Goal: Transaction & Acquisition: Purchase product/service

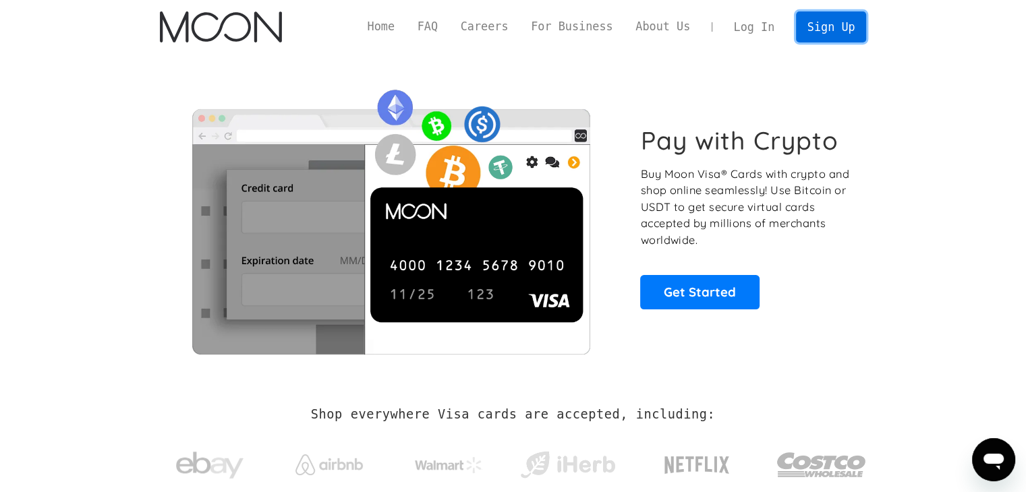
click at [820, 22] on link "Sign Up" at bounding box center [831, 26] width 70 height 30
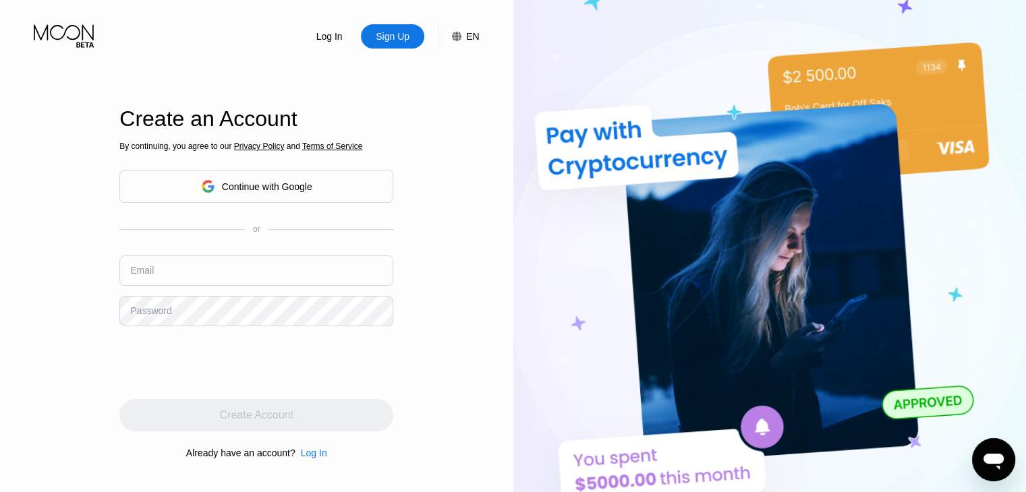
click at [268, 189] on div "Continue with Google" at bounding box center [267, 186] width 90 height 11
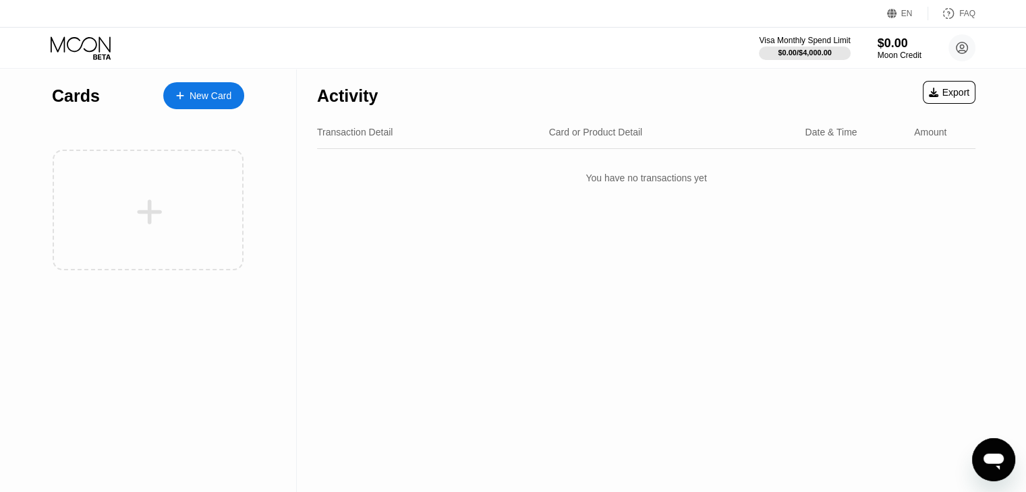
click at [589, 308] on div "Activity Export Transaction Detail Card or Product Detail Date & Time Amount Yo…" at bounding box center [646, 281] width 699 height 424
click at [200, 102] on div "New Card" at bounding box center [211, 95] width 42 height 11
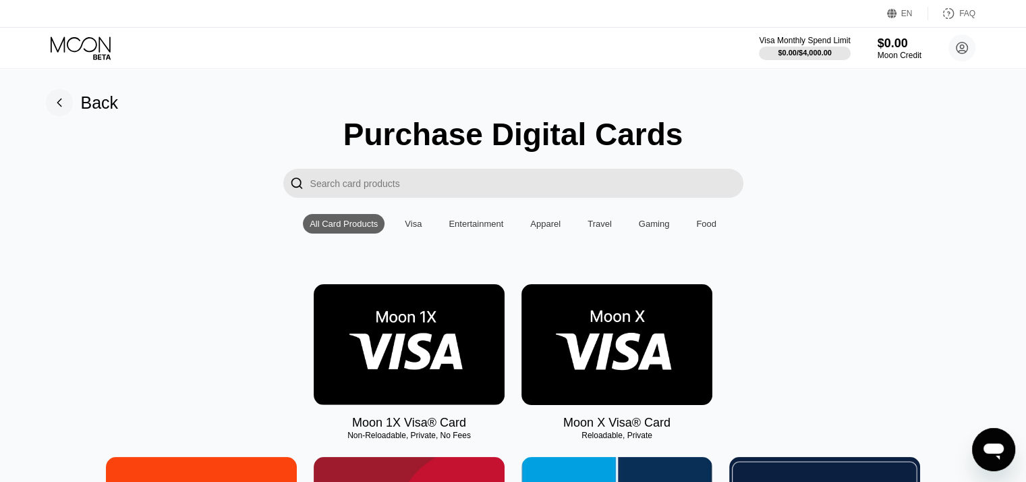
scroll to position [135, 0]
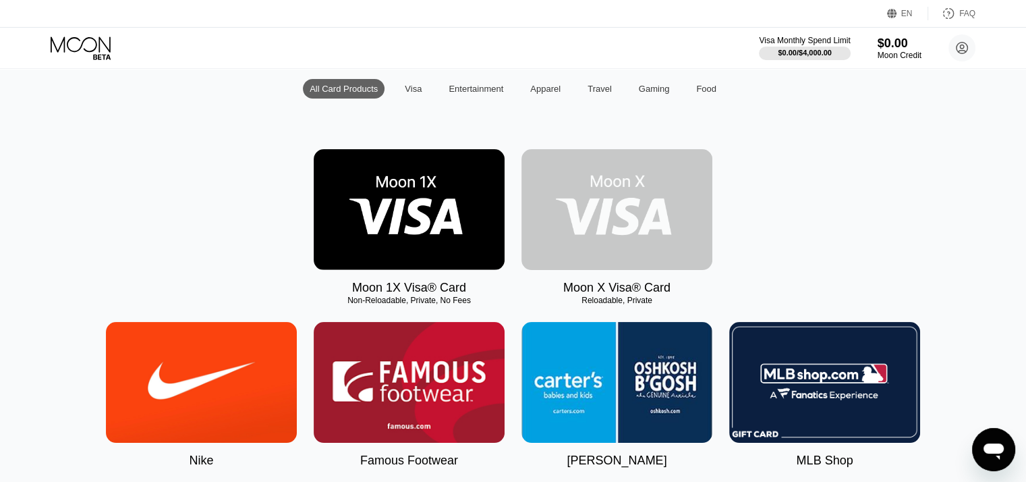
click at [606, 210] on img at bounding box center [616, 209] width 191 height 121
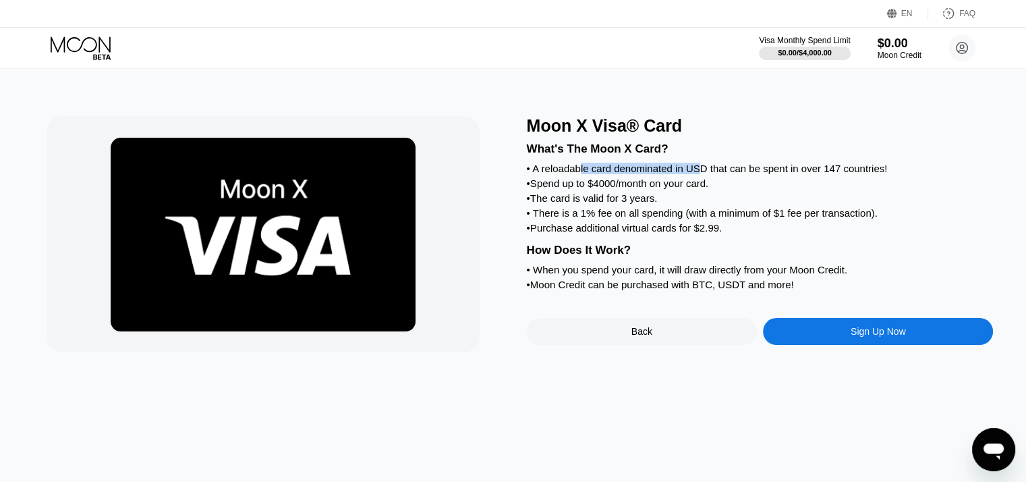
drag, startPoint x: 580, startPoint y: 168, endPoint x: 701, endPoint y: 171, distance: 121.4
click at [701, 171] on div "• A reloadable card denominated in USD that can be spent in over 147 countries!" at bounding box center [760, 168] width 467 height 11
click at [546, 202] on div "• The card is valid for 3 years." at bounding box center [760, 197] width 467 height 11
click at [892, 345] on div "Sign Up Now" at bounding box center [878, 331] width 230 height 27
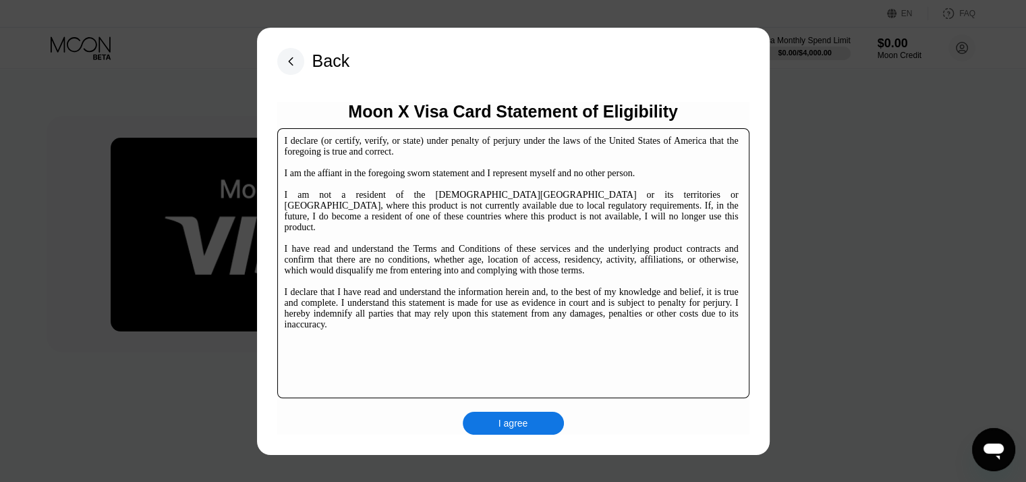
scroll to position [205, 0]
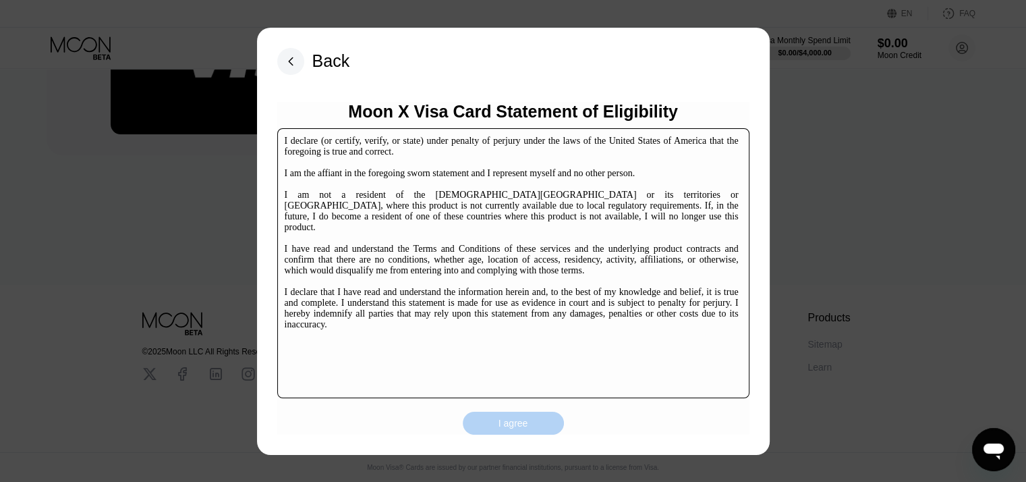
click at [477, 415] on div "I agree" at bounding box center [513, 422] width 101 height 23
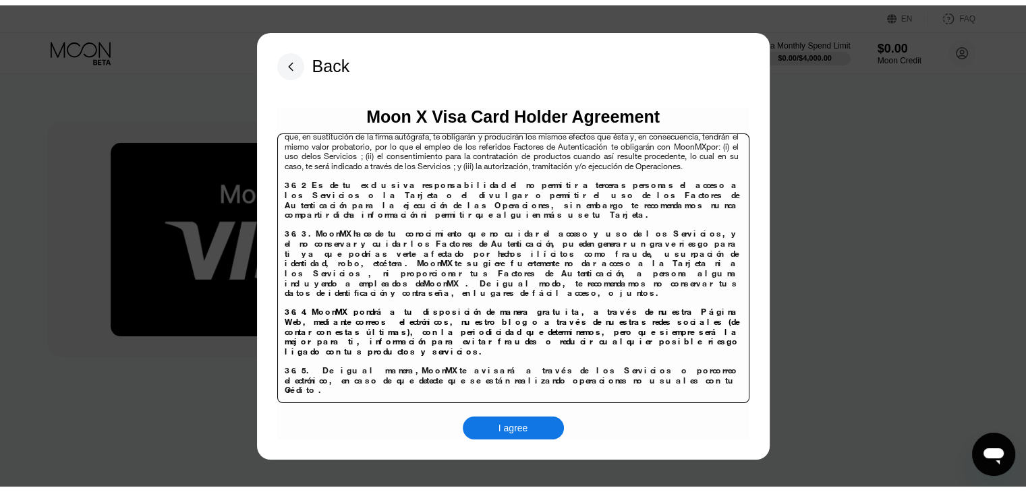
scroll to position [8748, 0]
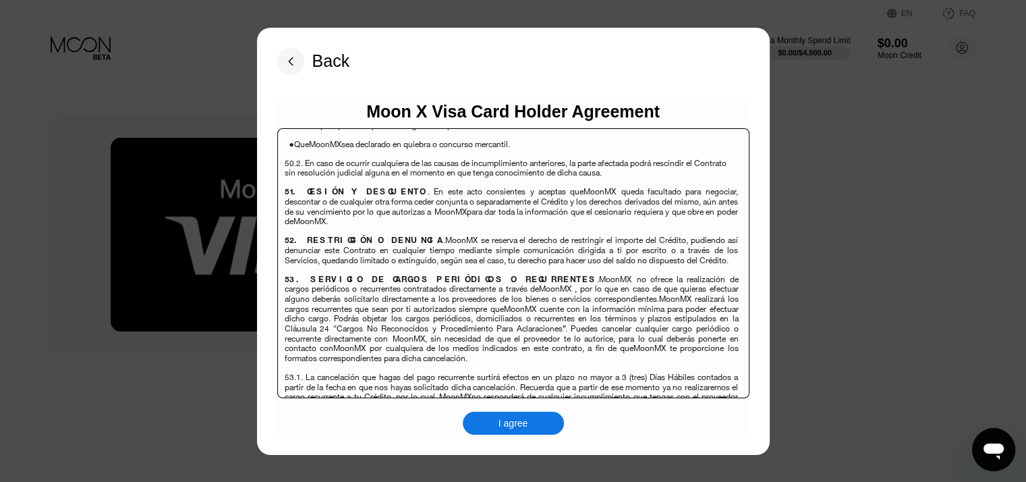
click at [491, 421] on div "I agree" at bounding box center [513, 422] width 101 height 23
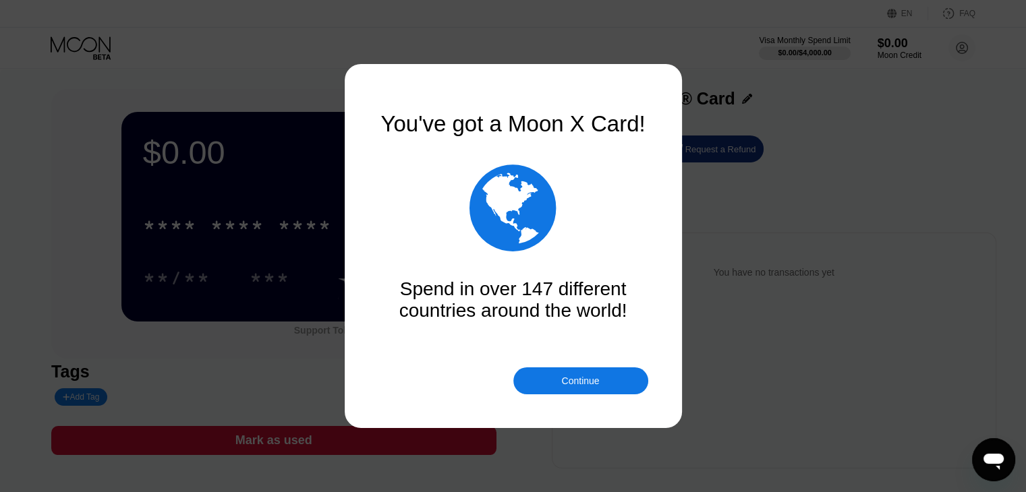
click at [572, 378] on div "Continue" at bounding box center [580, 381] width 38 height 11
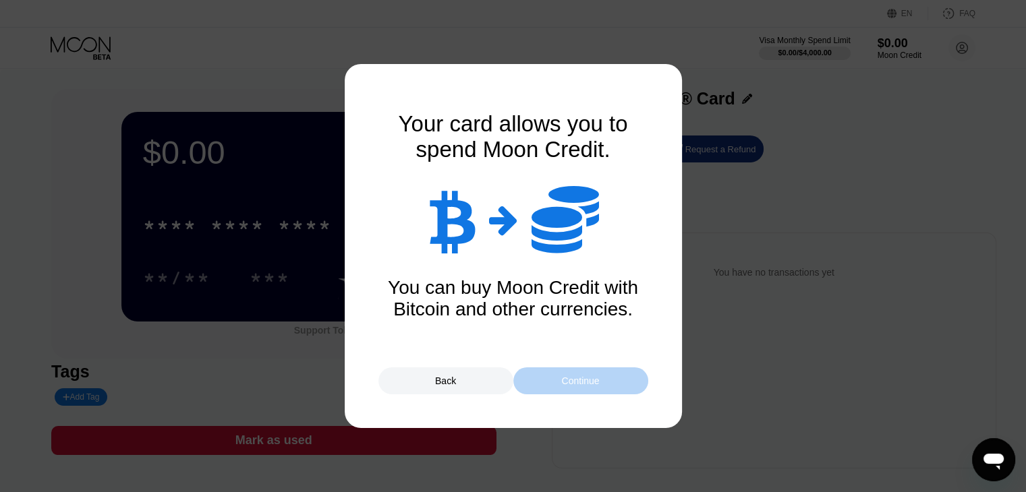
click at [572, 378] on div "Continue" at bounding box center [580, 381] width 38 height 11
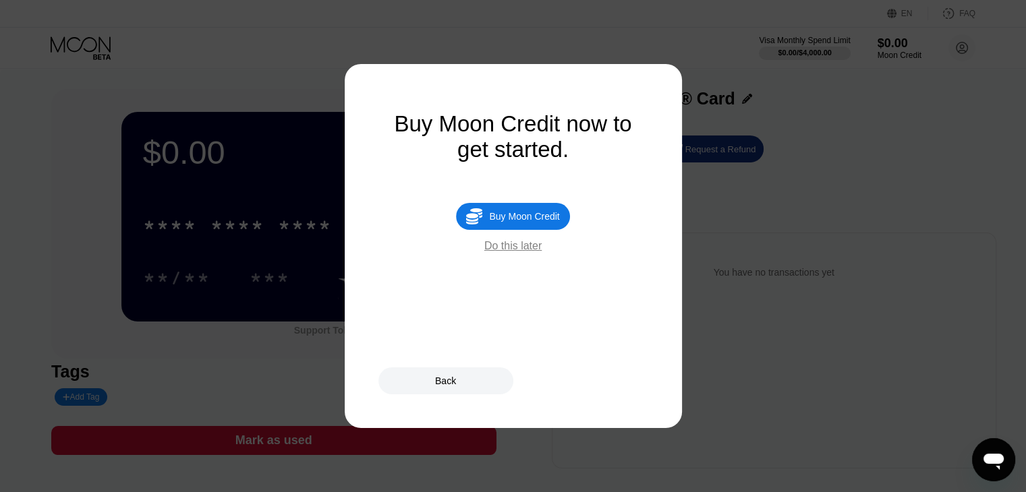
click at [525, 252] on div "Do this later" at bounding box center [512, 246] width 57 height 12
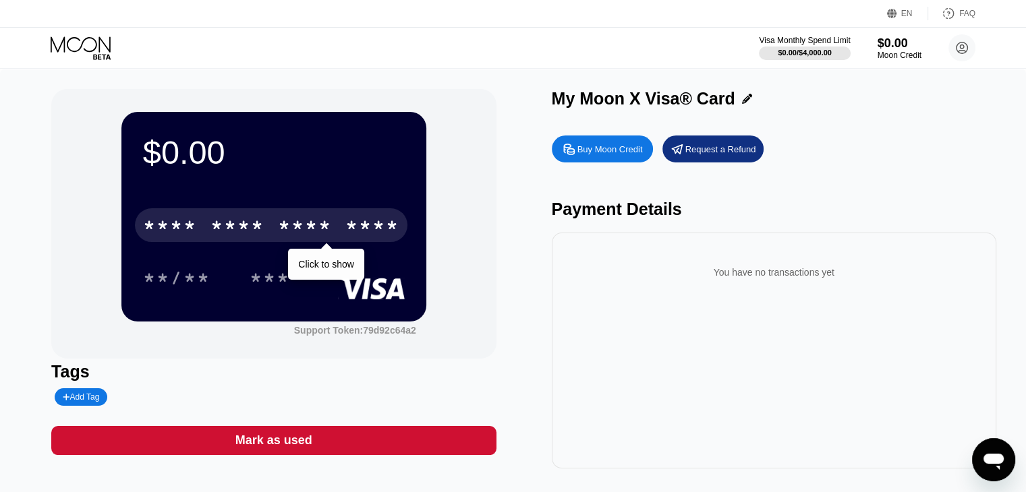
click at [350, 235] on div "****" at bounding box center [372, 227] width 54 height 22
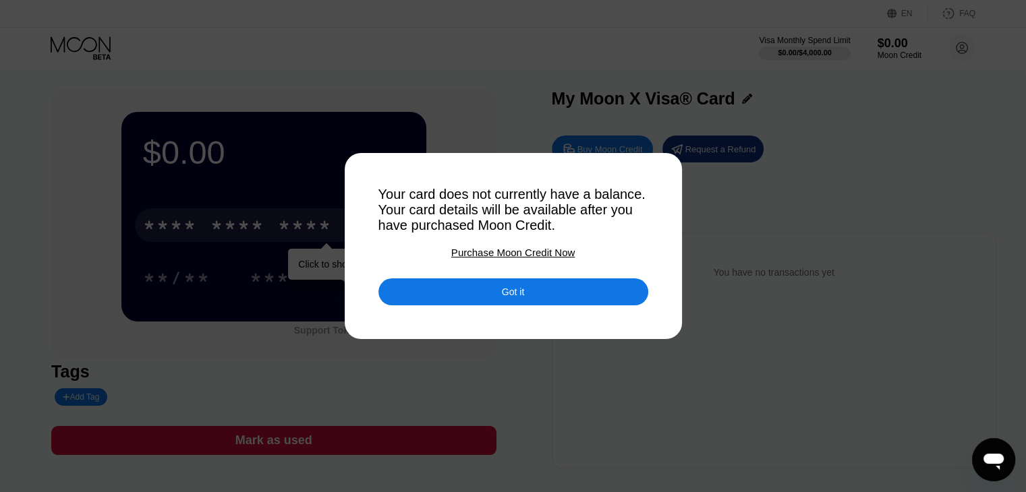
click at [463, 297] on div "Got it" at bounding box center [513, 292] width 270 height 27
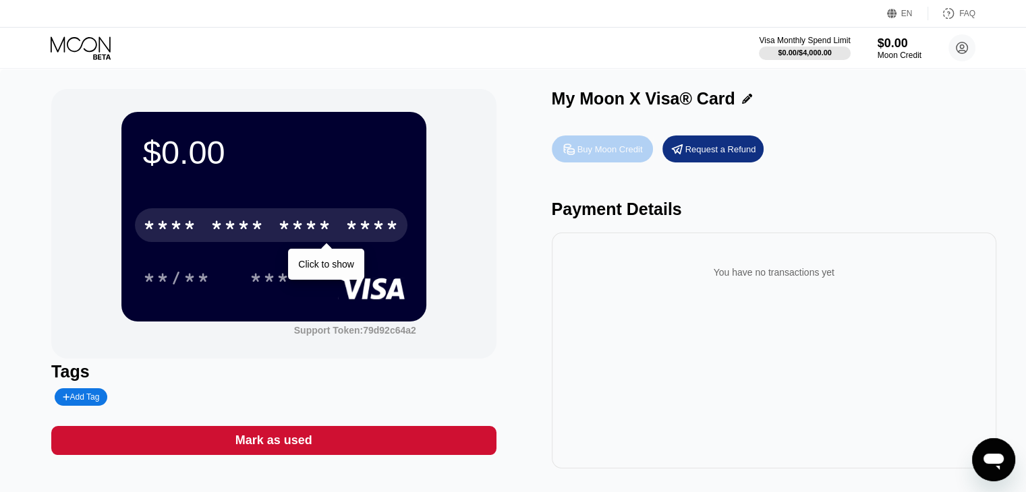
click at [593, 155] on div "Buy Moon Credit" at bounding box center [609, 149] width 65 height 11
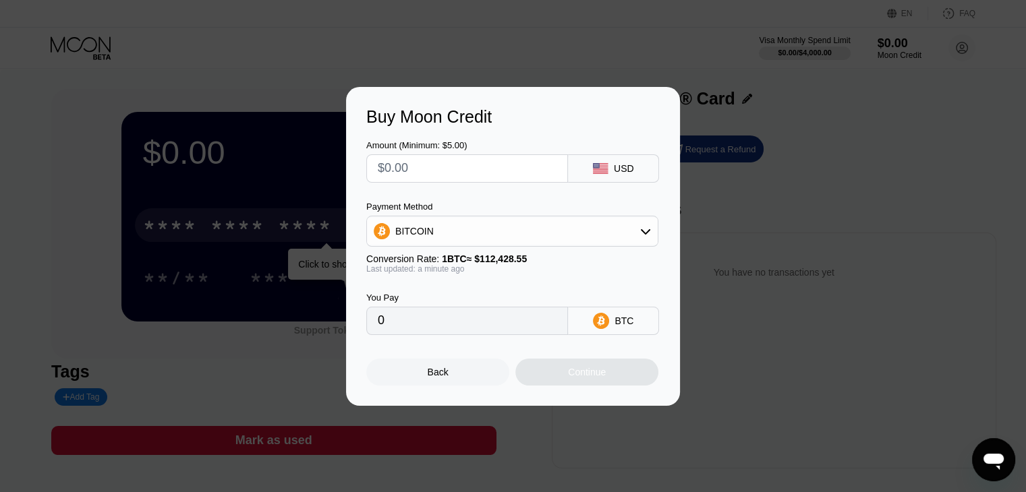
click at [496, 171] on input "text" at bounding box center [467, 168] width 179 height 27
type input "$25"
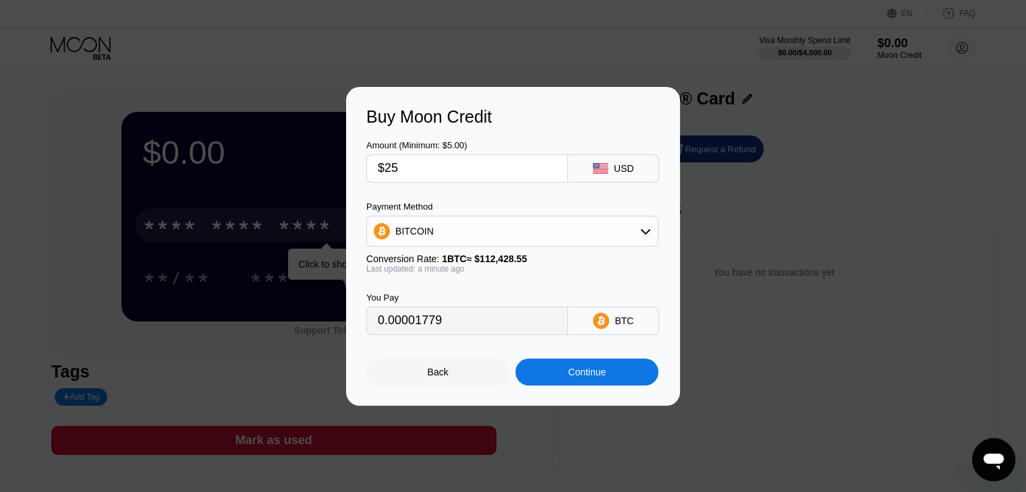
type input "0.00022237"
type input "$25"
click at [649, 235] on icon at bounding box center [645, 231] width 11 height 11
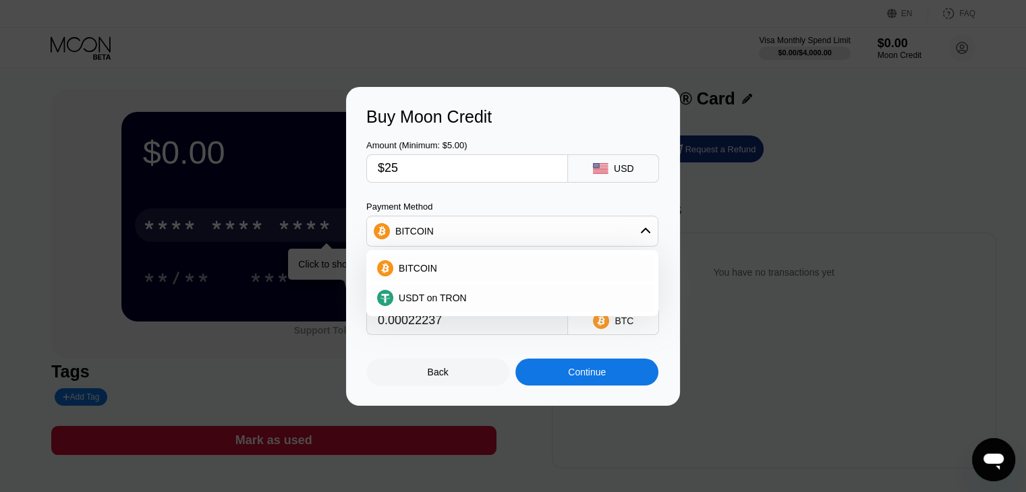
click at [500, 225] on div "BITCOIN" at bounding box center [512, 231] width 291 height 27
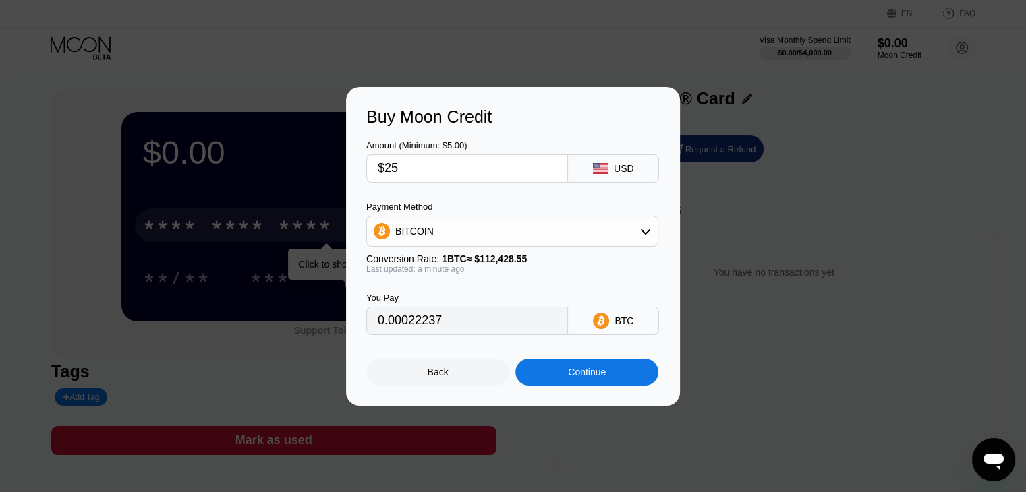
click at [502, 232] on div "BITCOIN" at bounding box center [512, 231] width 291 height 27
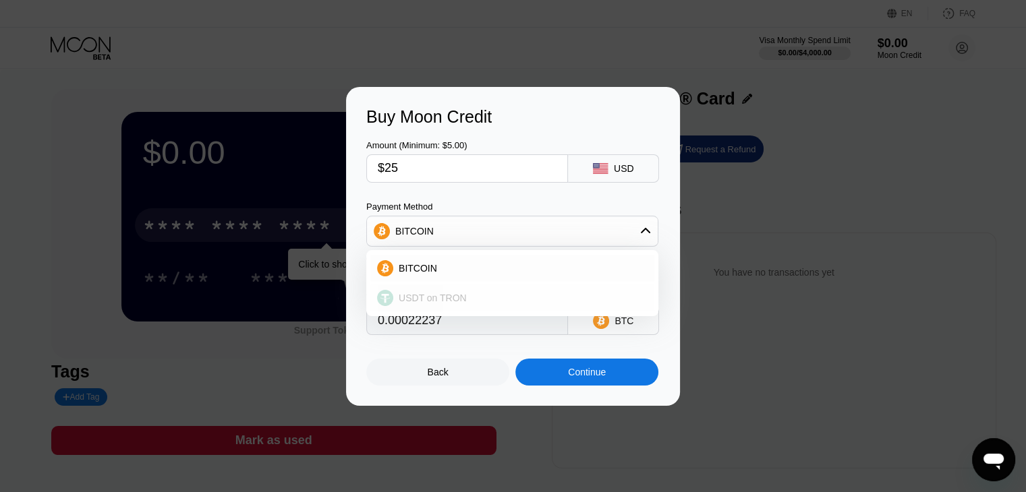
click at [456, 290] on div "USDT on TRON" at bounding box center [512, 298] width 284 height 27
type input "25.25"
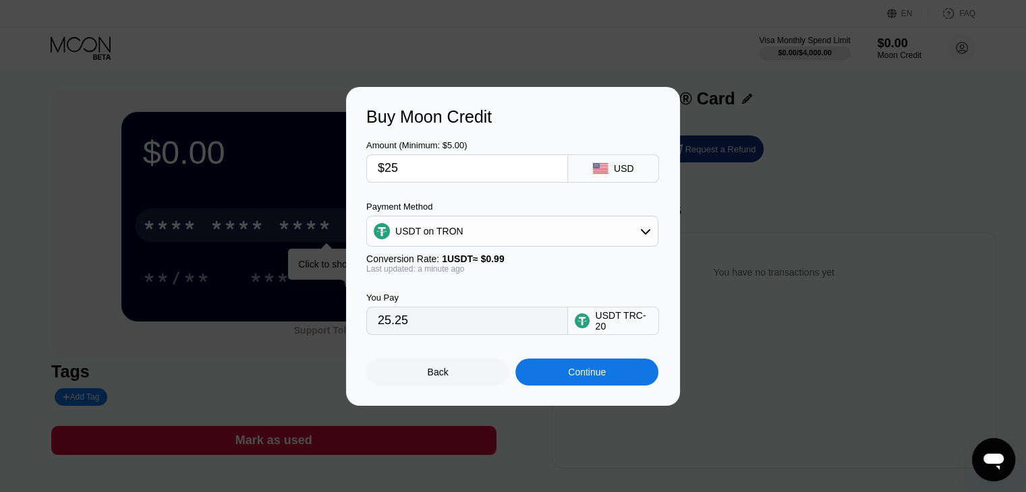
drag, startPoint x: 469, startPoint y: 327, endPoint x: 338, endPoint y: 323, distance: 131.6
click at [338, 323] on div "Buy Moon Credit Amount (Minimum: $5.00) $25 USD Payment Method USDT on TRON Con…" at bounding box center [513, 246] width 1026 height 319
click at [431, 329] on input "25.25" at bounding box center [467, 321] width 179 height 27
drag, startPoint x: 459, startPoint y: 324, endPoint x: 367, endPoint y: 322, distance: 91.8
click at [367, 322] on div "25.25" at bounding box center [467, 321] width 202 height 28
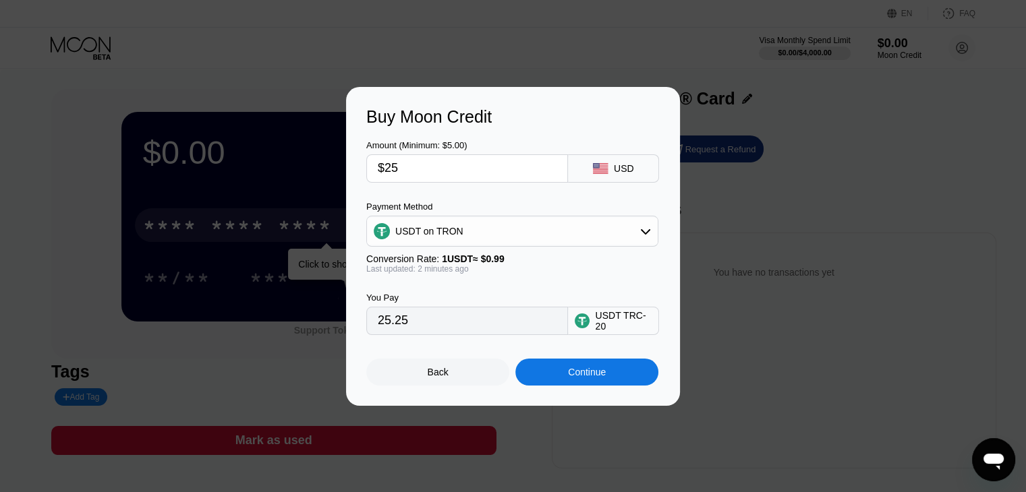
drag, startPoint x: 409, startPoint y: 181, endPoint x: 362, endPoint y: 168, distance: 48.9
click at [362, 168] on div "Buy Moon Credit Amount (Minimum: $5.00) $25 USD Payment Method USDT on TRON Con…" at bounding box center [513, 246] width 334 height 319
type input "$10"
type input "10.10"
type input "$10"
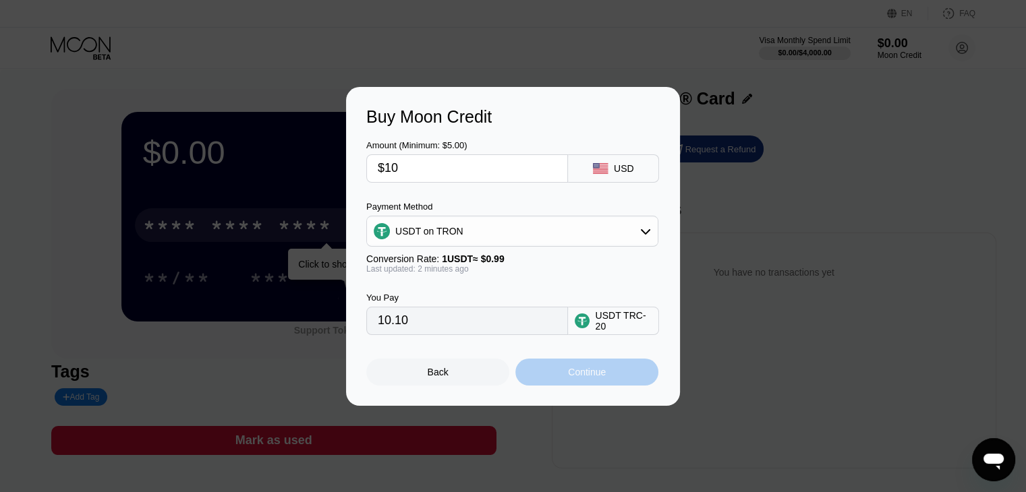
click at [551, 370] on div "Continue" at bounding box center [586, 372] width 143 height 27
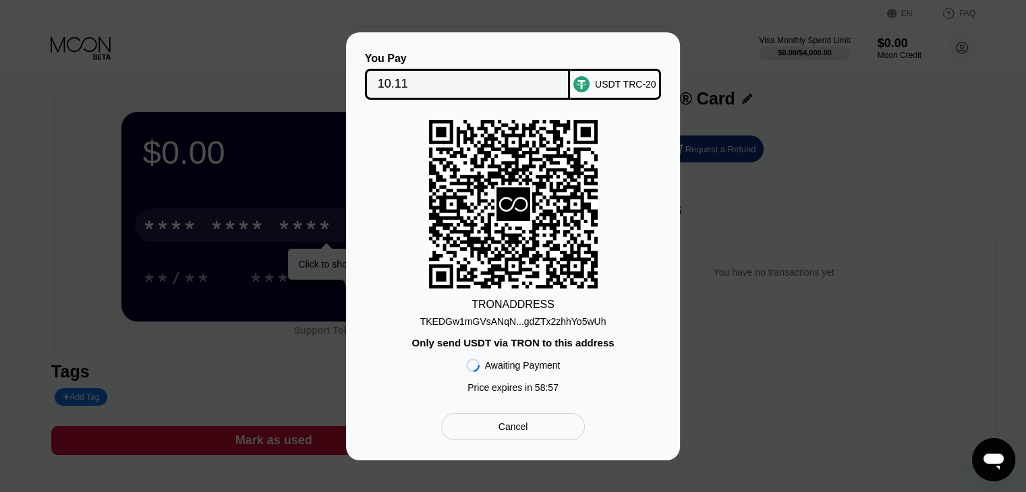
click at [519, 325] on div "TKEDGw1mGVsANqN...gdZTx2zhhYo5wUh" at bounding box center [513, 321] width 186 height 11
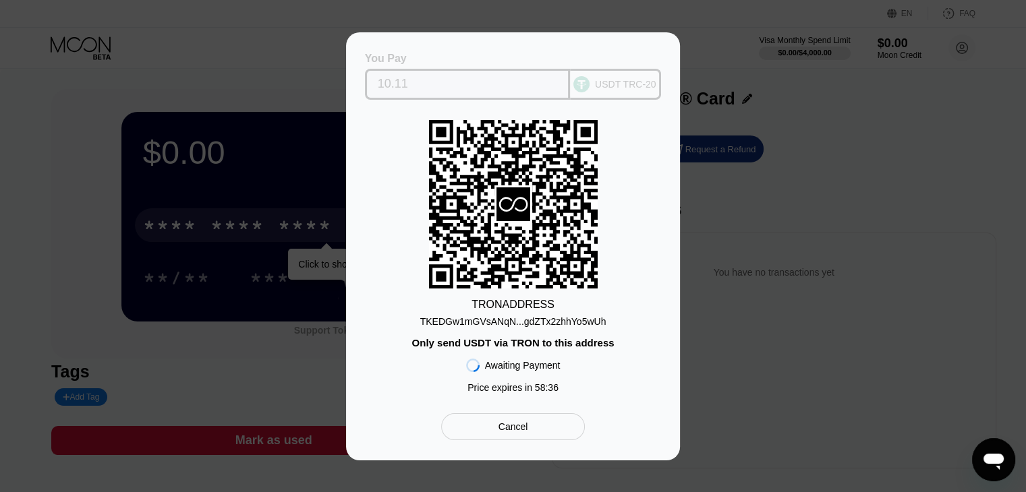
click at [407, 86] on input "10.11" at bounding box center [468, 84] width 180 height 27
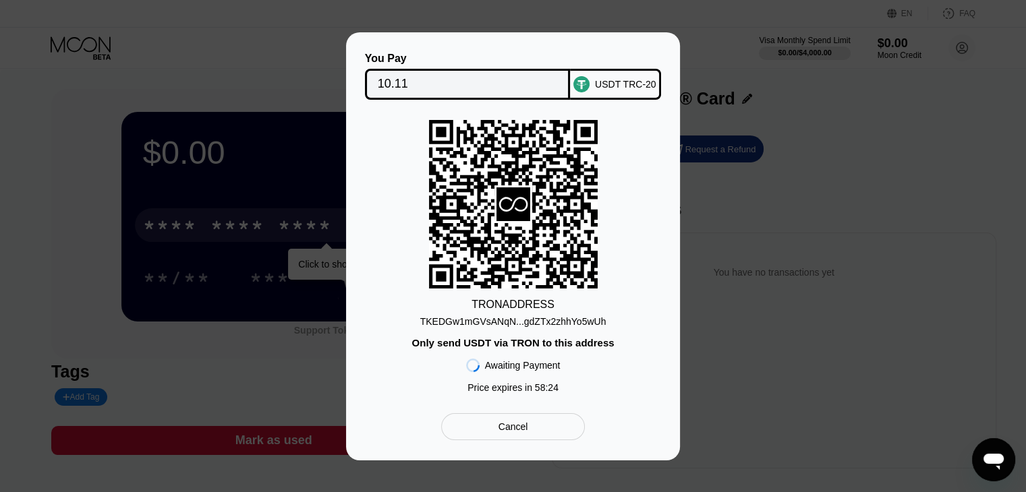
click at [523, 440] on div "Cancel" at bounding box center [513, 426] width 144 height 27
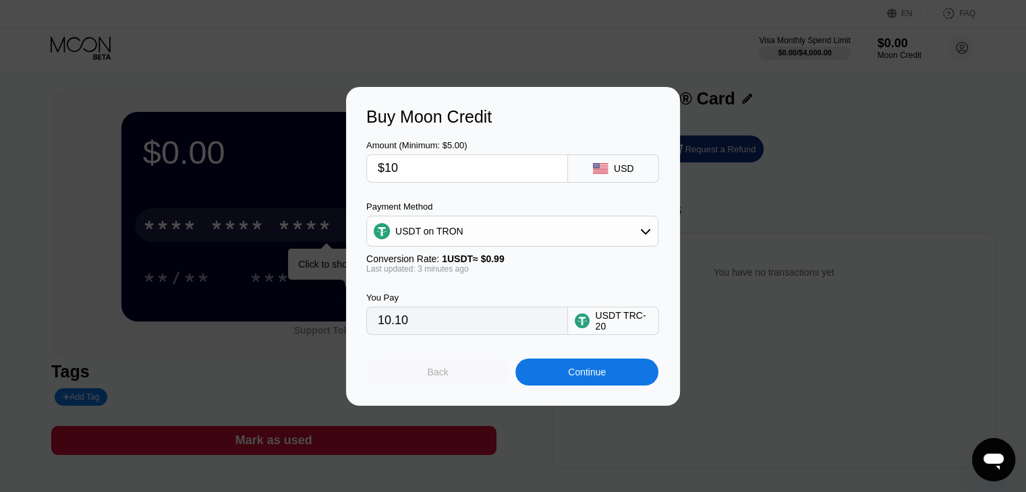
click at [451, 386] on div "Back" at bounding box center [437, 372] width 143 height 27
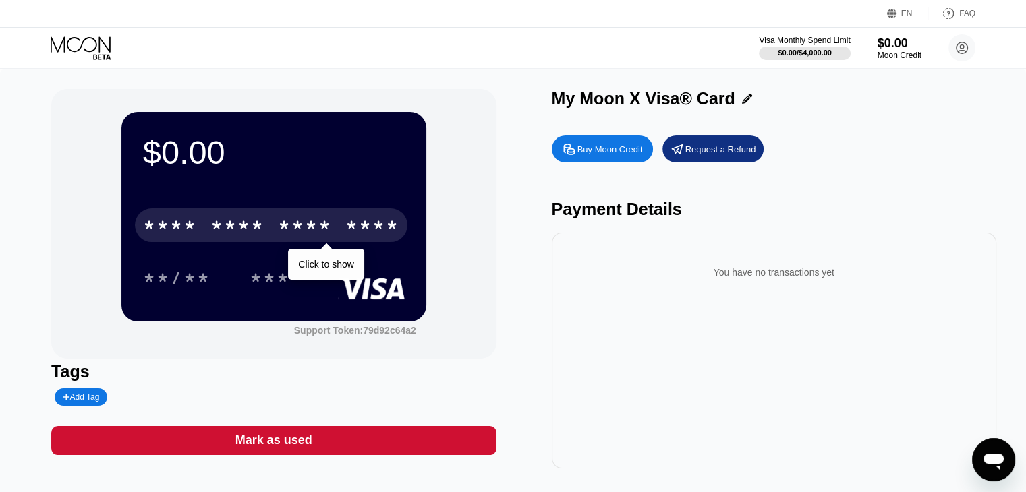
click at [623, 155] on div "Buy Moon Credit" at bounding box center [609, 149] width 65 height 11
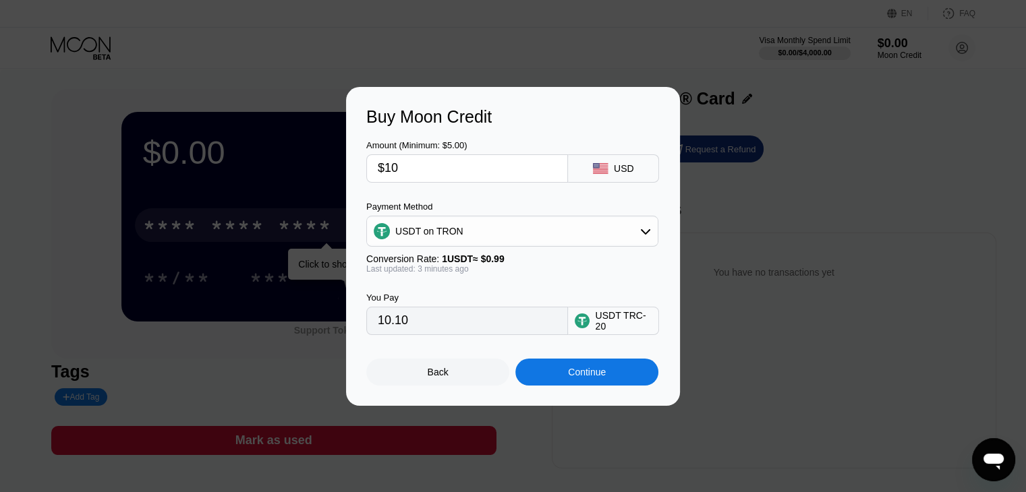
click at [593, 173] on div "USD" at bounding box center [613, 168] width 91 height 28
click at [537, 175] on input "$10" at bounding box center [467, 168] width 179 height 27
click at [511, 245] on div "USDT on TRON" at bounding box center [512, 231] width 292 height 31
click at [509, 235] on div "USDT on TRON" at bounding box center [512, 231] width 291 height 27
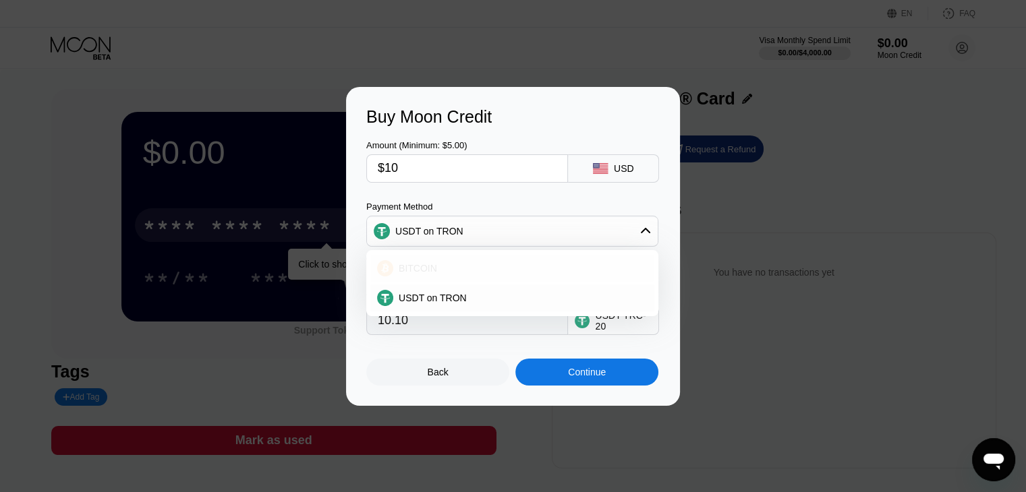
click at [462, 268] on div "BITCOIN" at bounding box center [520, 268] width 254 height 11
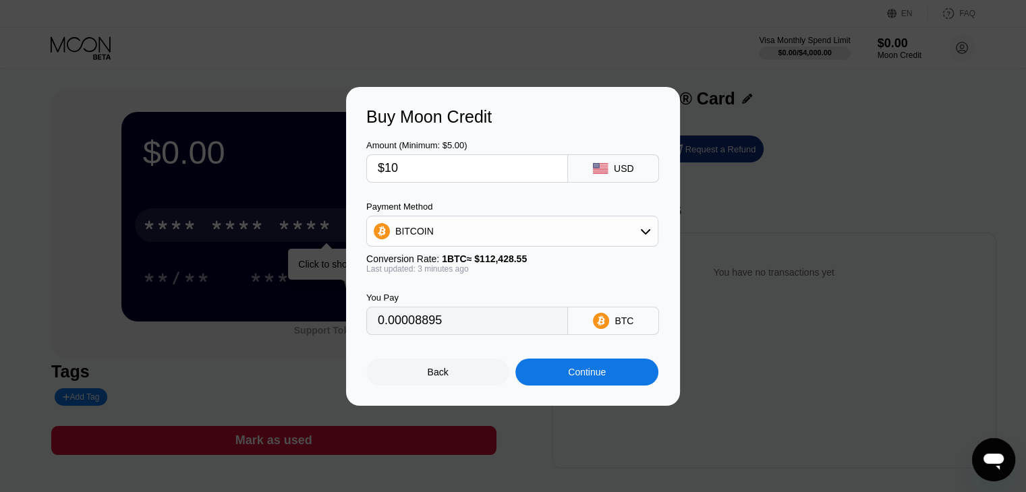
type input "0.00008896"
click at [464, 376] on div "Back" at bounding box center [437, 372] width 143 height 27
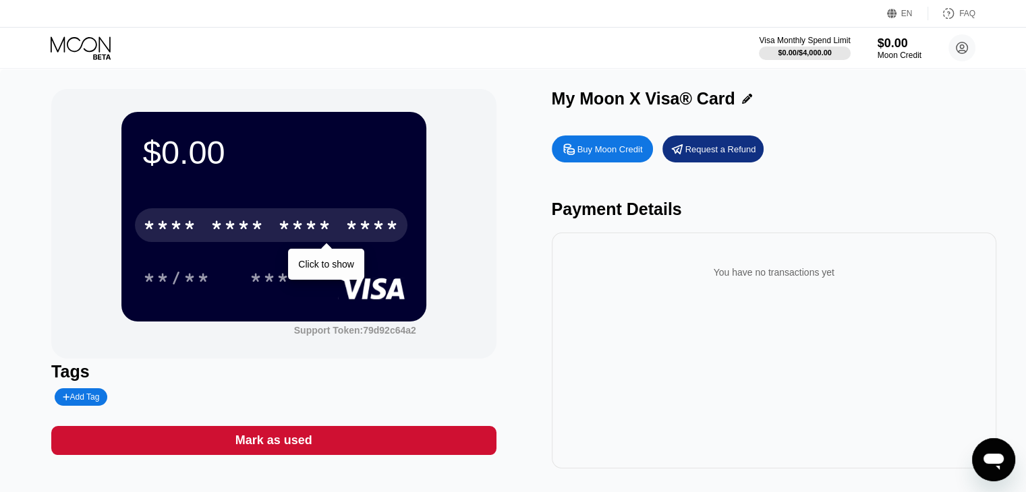
click at [601, 151] on div "Buy Moon Credit" at bounding box center [609, 149] width 65 height 11
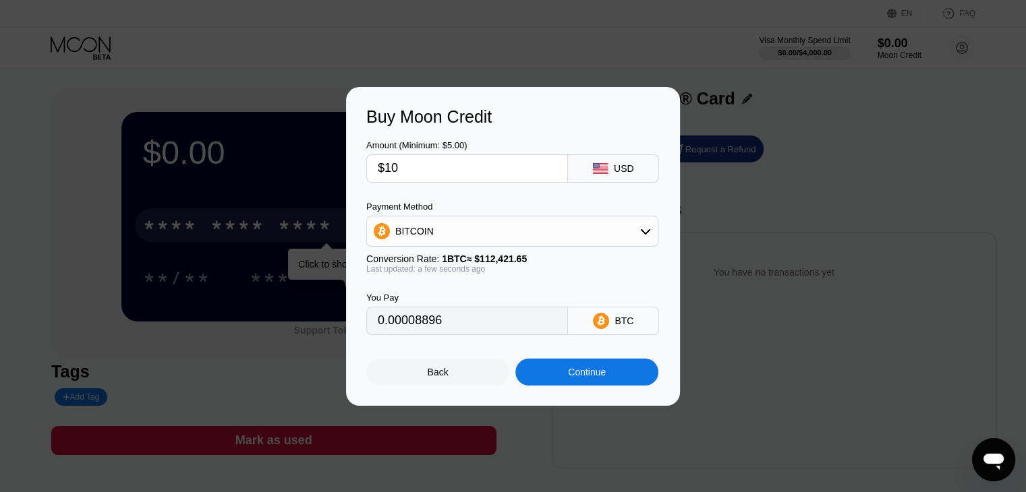
click at [532, 239] on div "BITCOIN" at bounding box center [512, 231] width 291 height 27
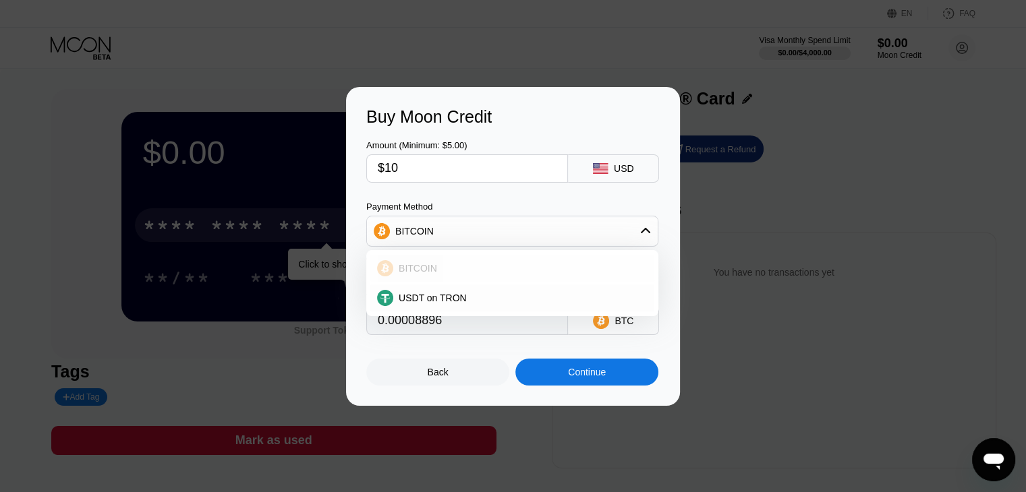
click at [553, 256] on div "BITCOIN" at bounding box center [512, 268] width 284 height 27
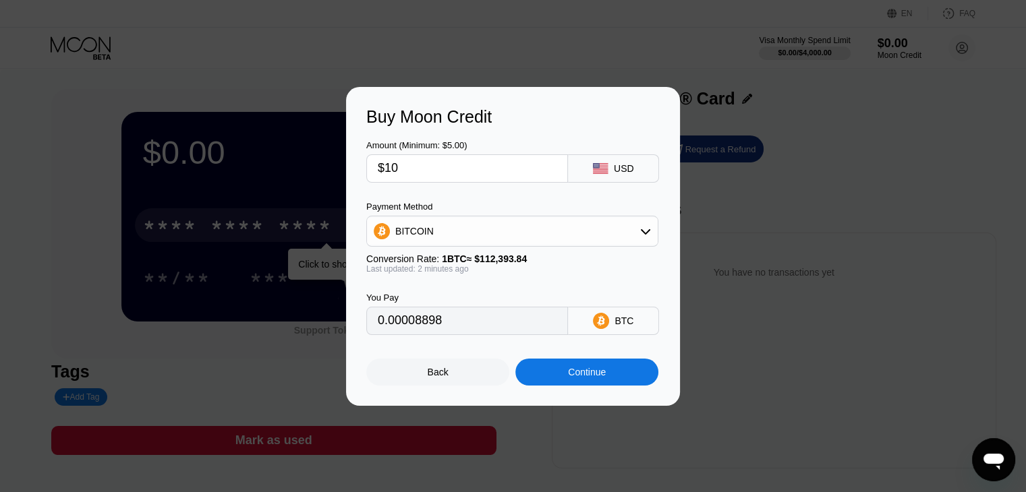
type input "0.00008892"
type input "0.00008884"
click at [467, 372] on div "Back" at bounding box center [437, 372] width 143 height 27
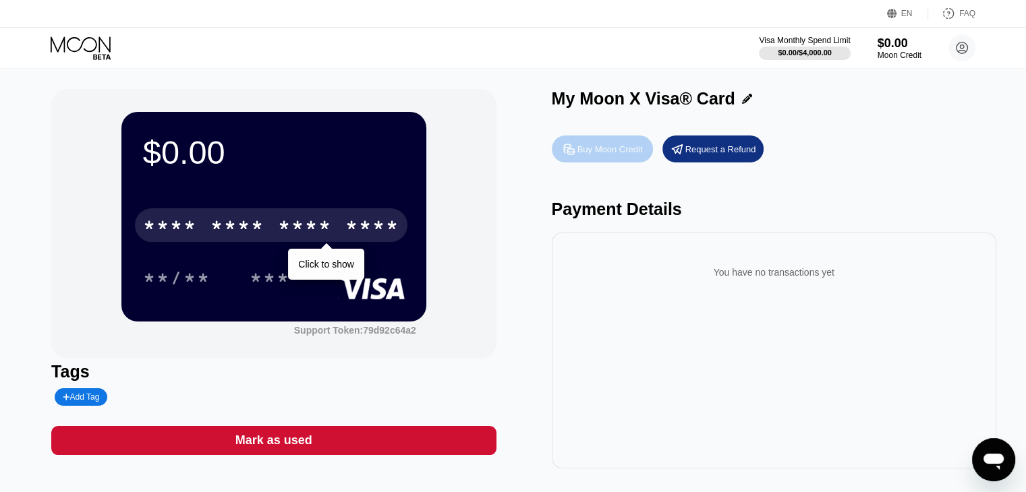
click at [602, 141] on div "Buy Moon Credit" at bounding box center [602, 149] width 101 height 27
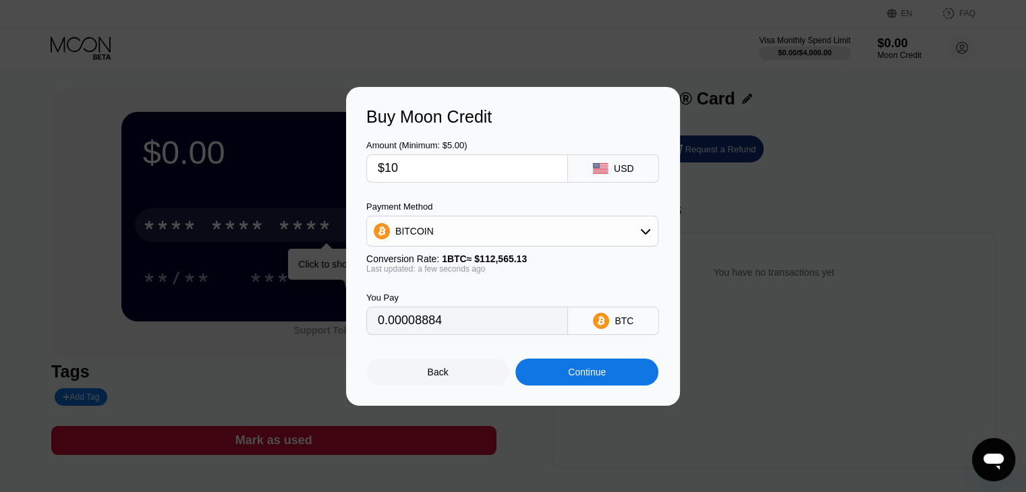
click at [582, 378] on div "Continue" at bounding box center [587, 372] width 38 height 11
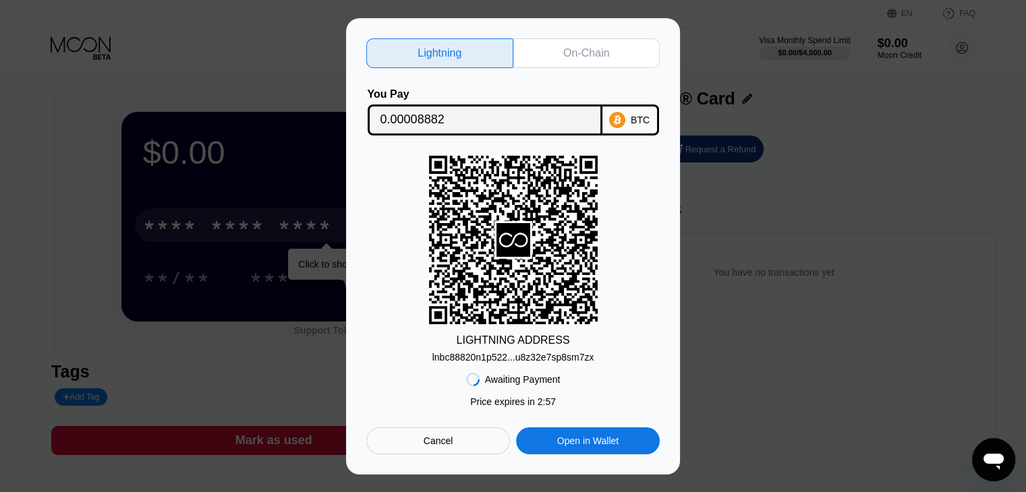
click at [453, 122] on input "0.00008882" at bounding box center [484, 120] width 209 height 27
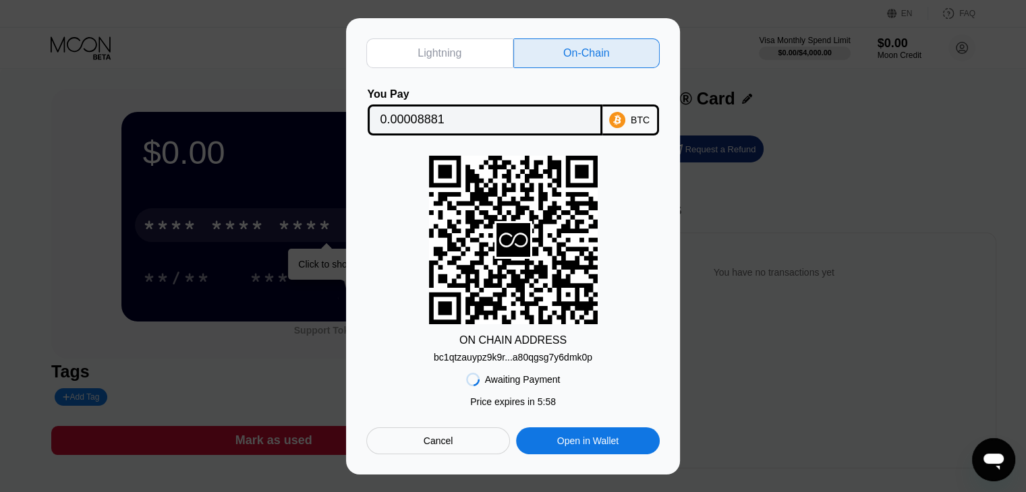
click at [618, 123] on icon at bounding box center [617, 119] width 16 height 16
click at [585, 360] on div "bc1qtzauypz9k9r...a80qgsg7y6dmk0p" at bounding box center [513, 357] width 158 height 11
click at [629, 115] on div "BTC" at bounding box center [630, 120] width 57 height 31
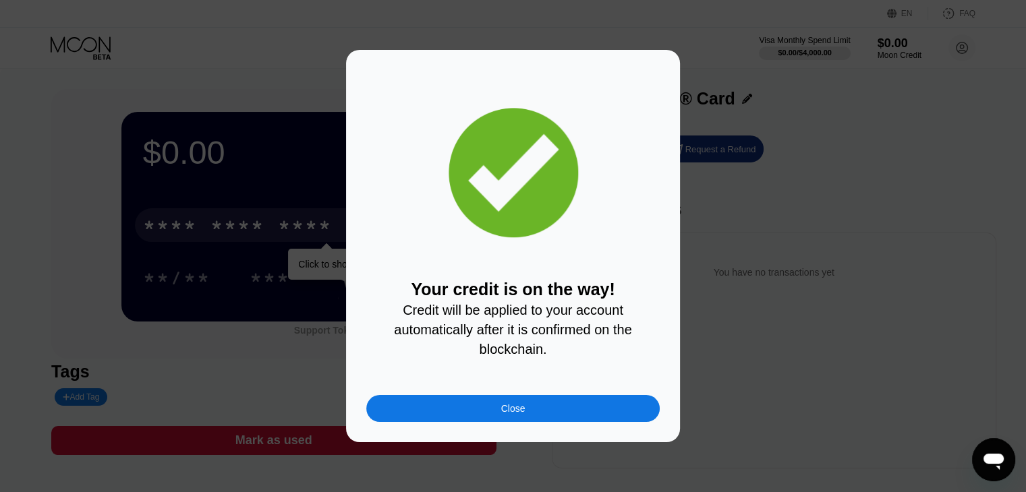
click at [550, 419] on div "Close" at bounding box center [512, 408] width 293 height 27
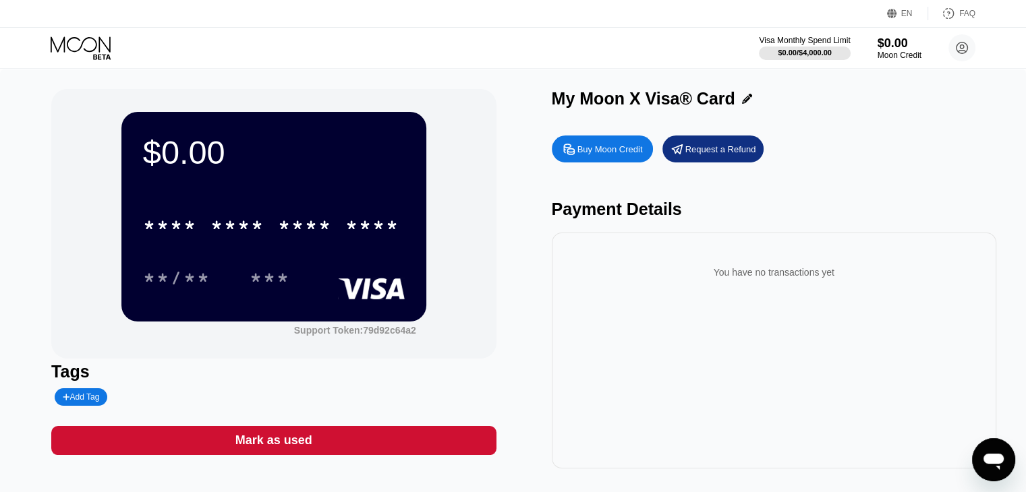
click at [305, 210] on div "* * * * * * * * * * * * ****" at bounding box center [274, 221] width 262 height 46
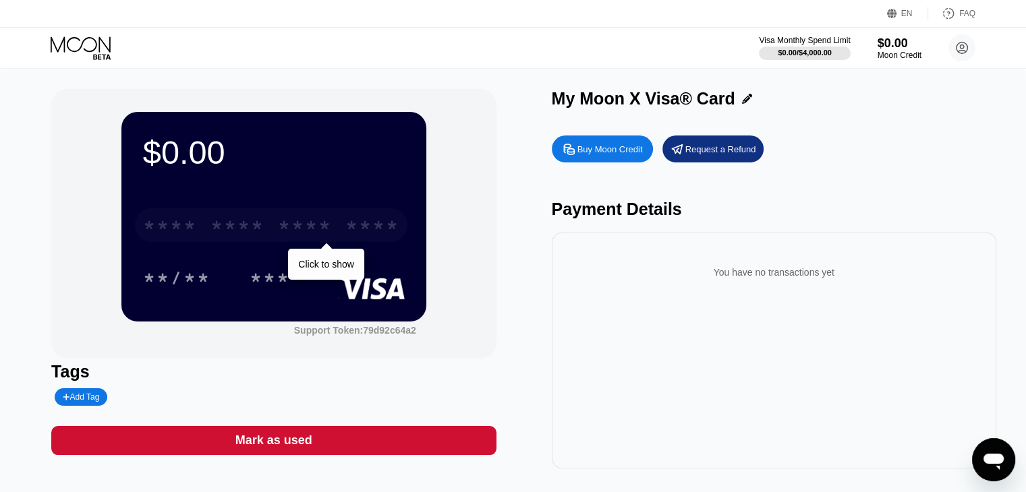
click at [294, 222] on div "* * * *" at bounding box center [305, 227] width 54 height 22
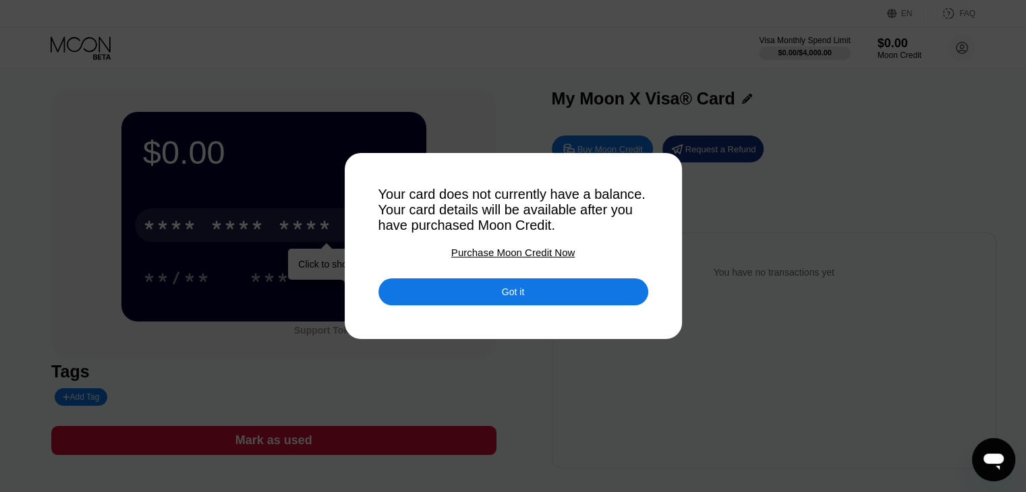
click at [415, 291] on div "Got it" at bounding box center [513, 292] width 270 height 27
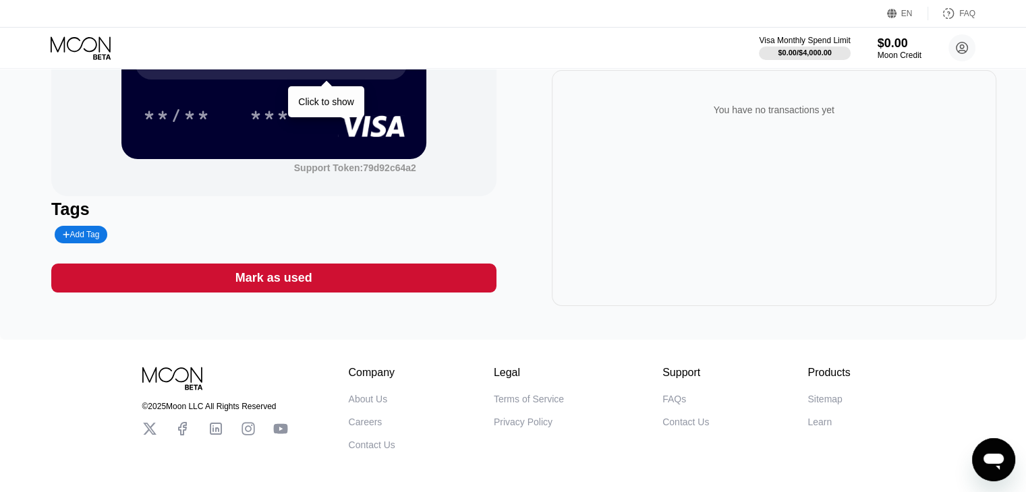
scroll to position [222, 0]
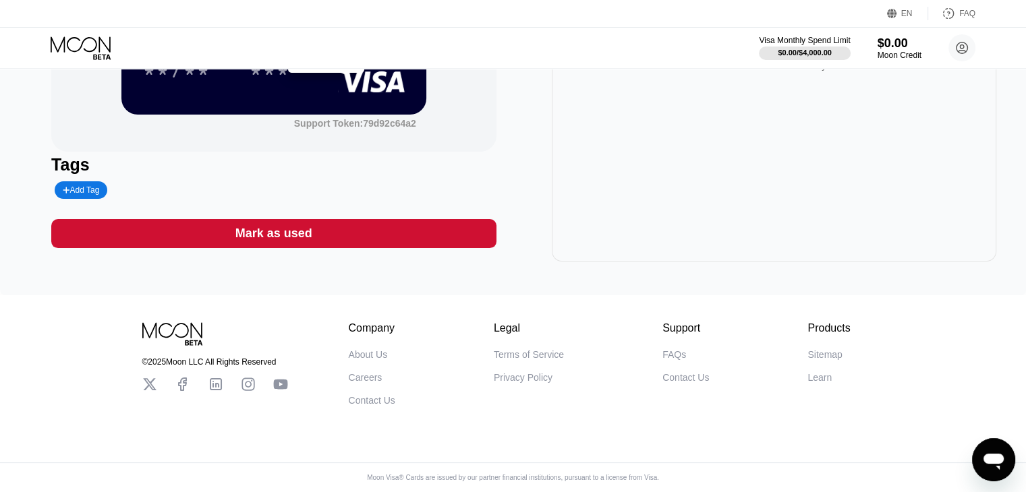
click at [691, 373] on div "Contact Us" at bounding box center [685, 377] width 47 height 11
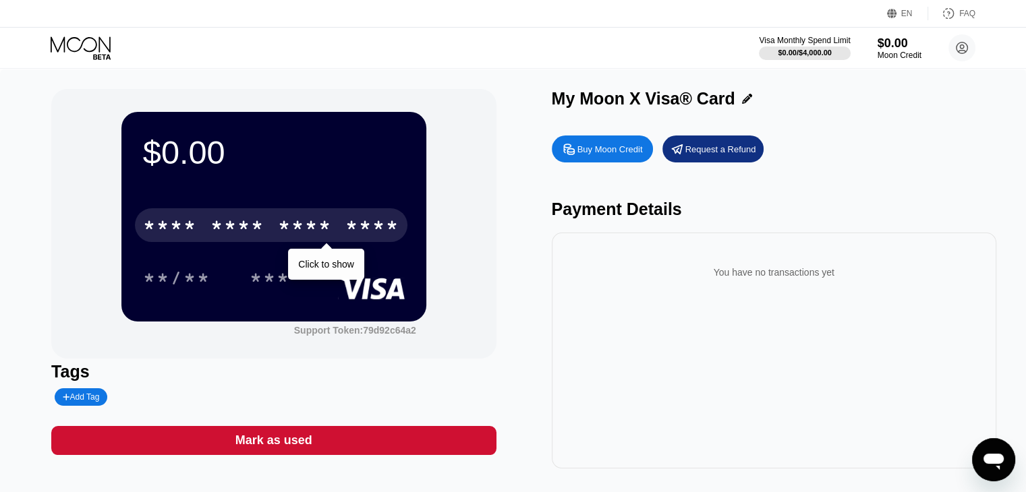
click at [656, 349] on div "You have no transactions yet" at bounding box center [774, 351] width 444 height 236
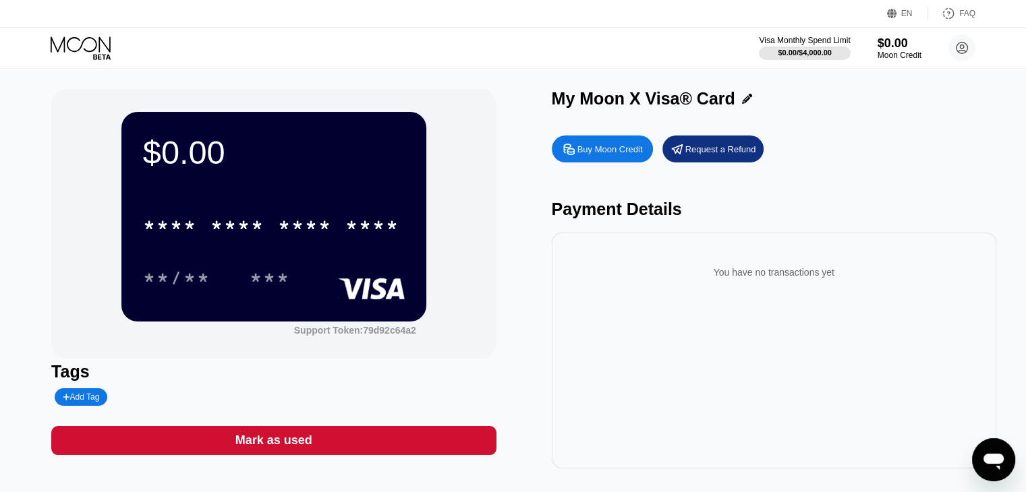
click at [424, 79] on div "$0.00 * * * * * * * * * * * * **** **/** *** Support Token: 79d92c64a2 Tags Add…" at bounding box center [513, 286] width 1026 height 434
click at [806, 49] on div "$0.00 / $4,000.00" at bounding box center [804, 53] width 55 height 8
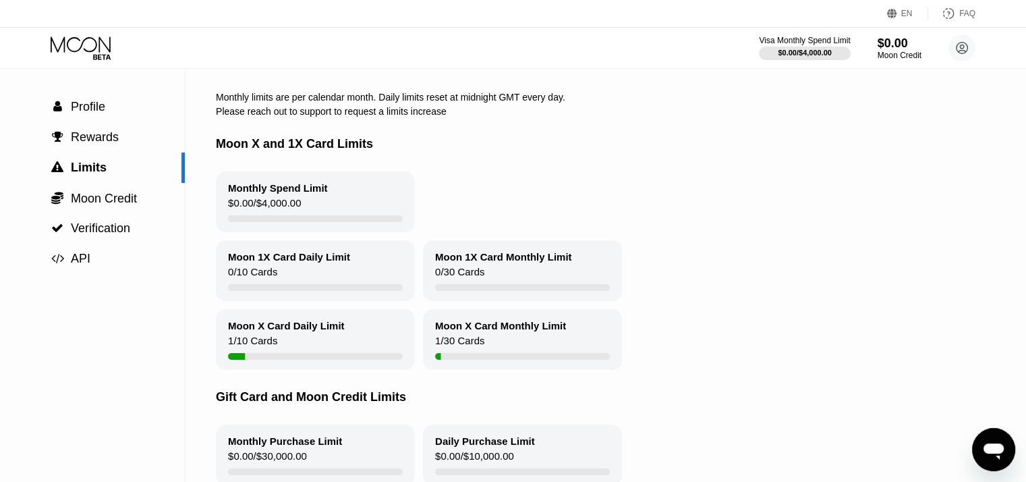
scroll to position [67, 0]
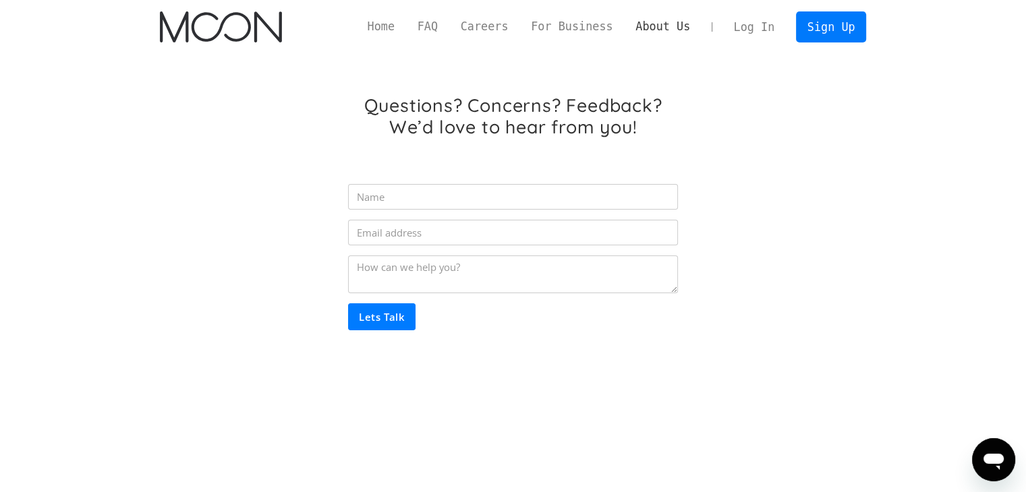
click at [675, 29] on link "About Us" at bounding box center [663, 26] width 78 height 17
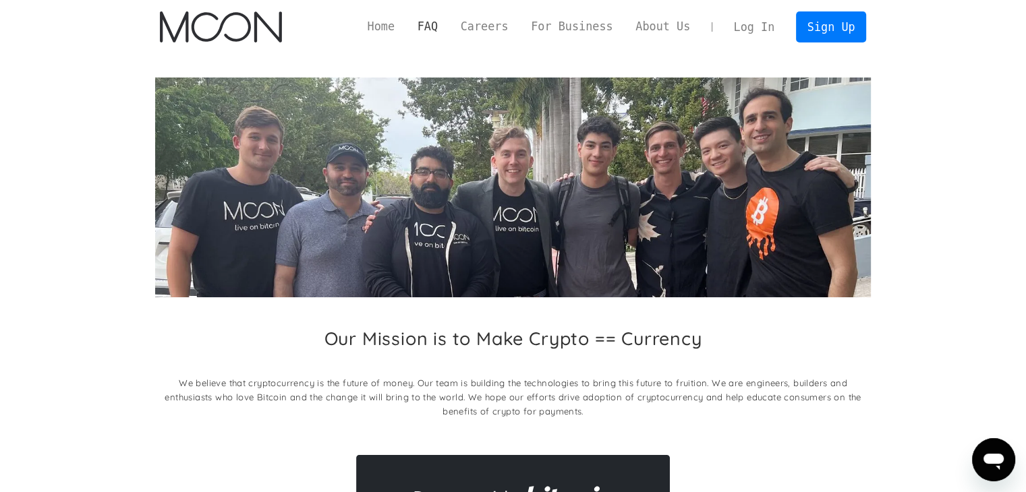
click at [449, 33] on link "FAQ" at bounding box center [427, 26] width 43 height 17
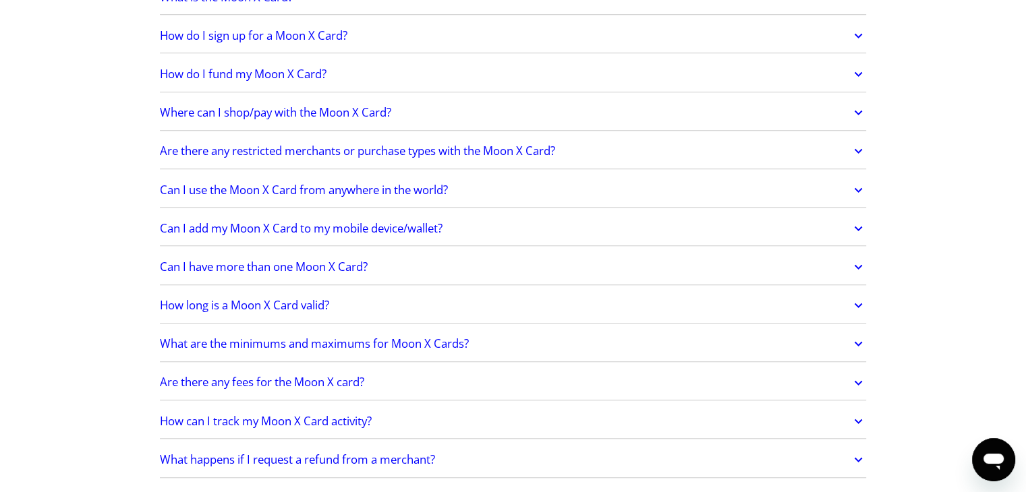
scroll to position [1146, 0]
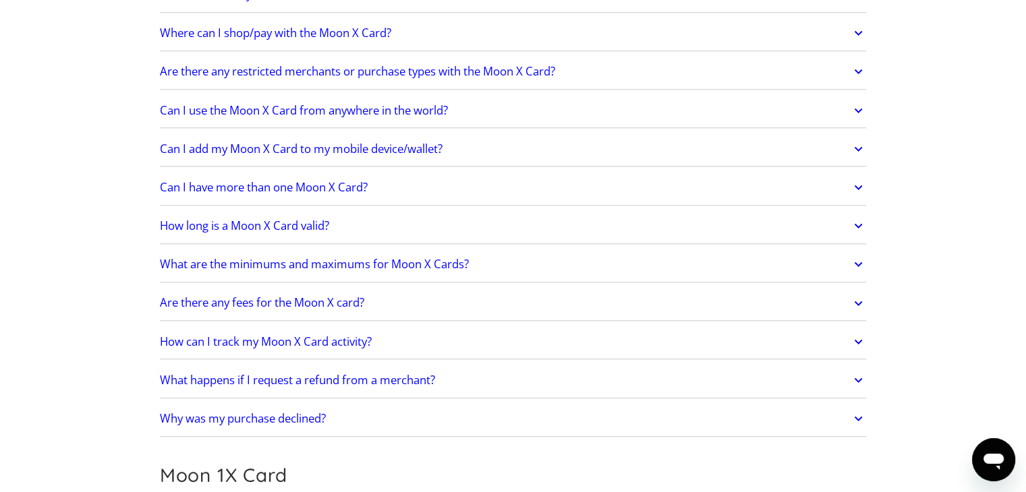
click at [245, 150] on h2 "Can I add my Moon X Card to my mobile device/wallet?" at bounding box center [301, 148] width 283 height 13
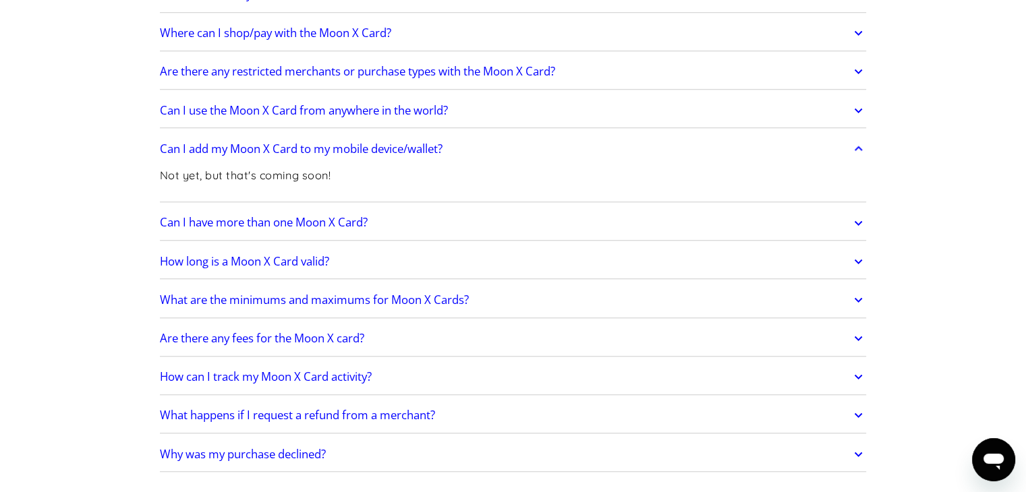
click at [267, 113] on h2 "Can I use the Moon X Card from anywhere in the world?" at bounding box center [304, 110] width 288 height 13
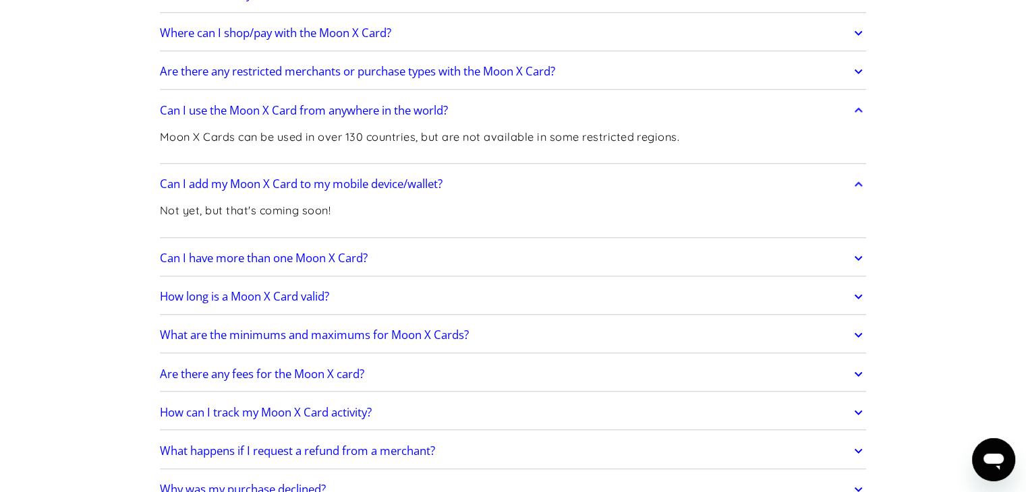
scroll to position [1079, 0]
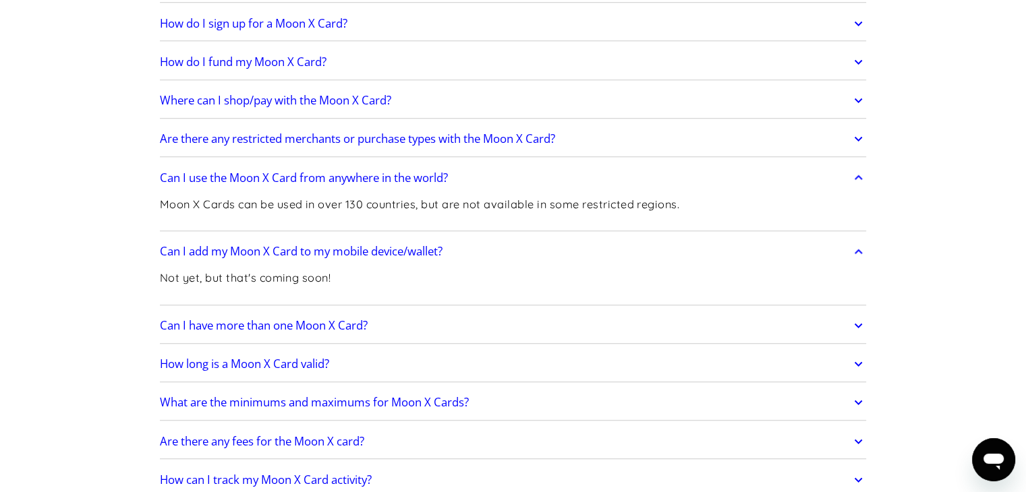
click at [339, 140] on h2 "Are there any restricted merchants or purchase types with the Moon X Card?" at bounding box center [357, 138] width 395 height 13
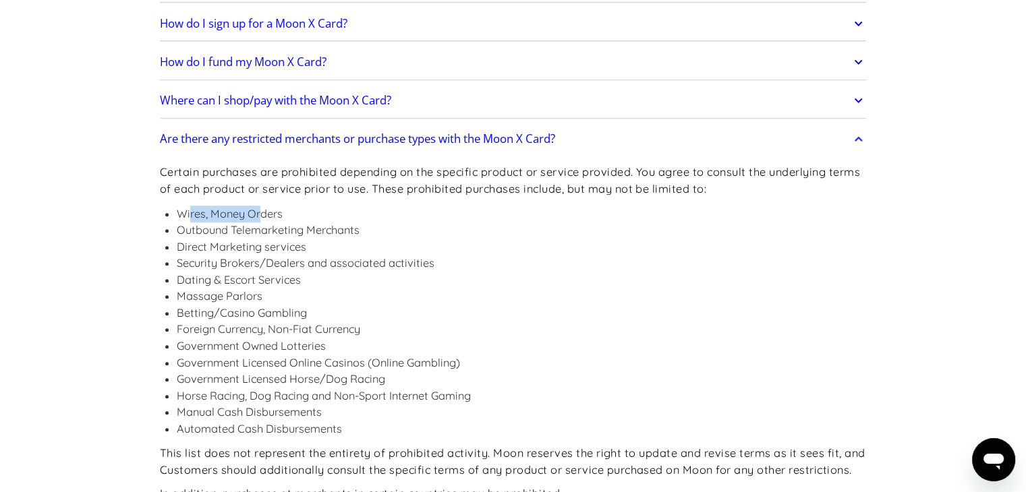
drag, startPoint x: 190, startPoint y: 206, endPoint x: 260, endPoint y: 204, distance: 70.2
click at [260, 206] on li "Wires, Money Orders" at bounding box center [522, 214] width 690 height 17
click at [210, 226] on li "Outbound Telemarketing Merchants" at bounding box center [522, 230] width 690 height 17
click at [196, 241] on li "Direct Marketing services" at bounding box center [522, 247] width 690 height 17
drag, startPoint x: 175, startPoint y: 300, endPoint x: 183, endPoint y: 297, distance: 8.5
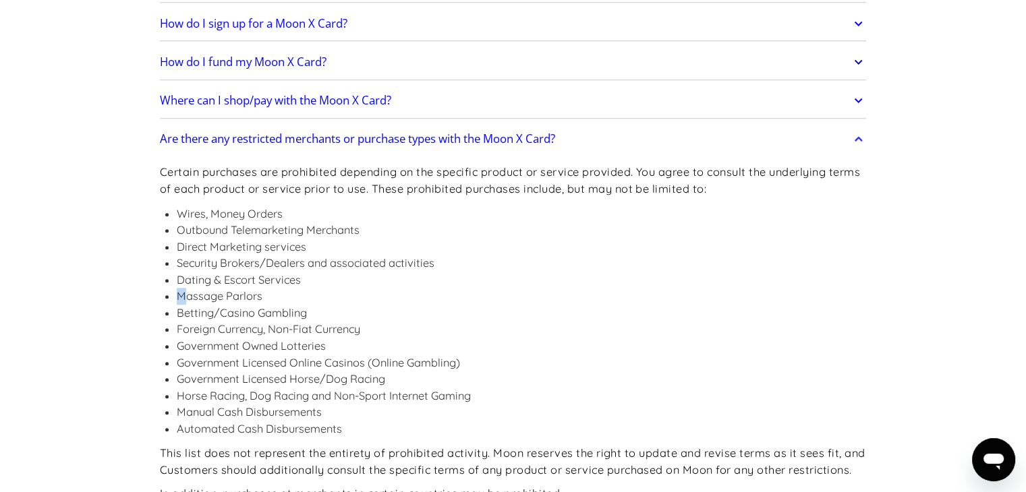
click at [183, 297] on ul "Wires, Money Orders Outbound Telemarketing Merchants Direct Marketing services …" at bounding box center [513, 322] width 707 height 232
click at [180, 329] on li "Foreign Currency, Non-Fiat Currency" at bounding box center [522, 329] width 690 height 17
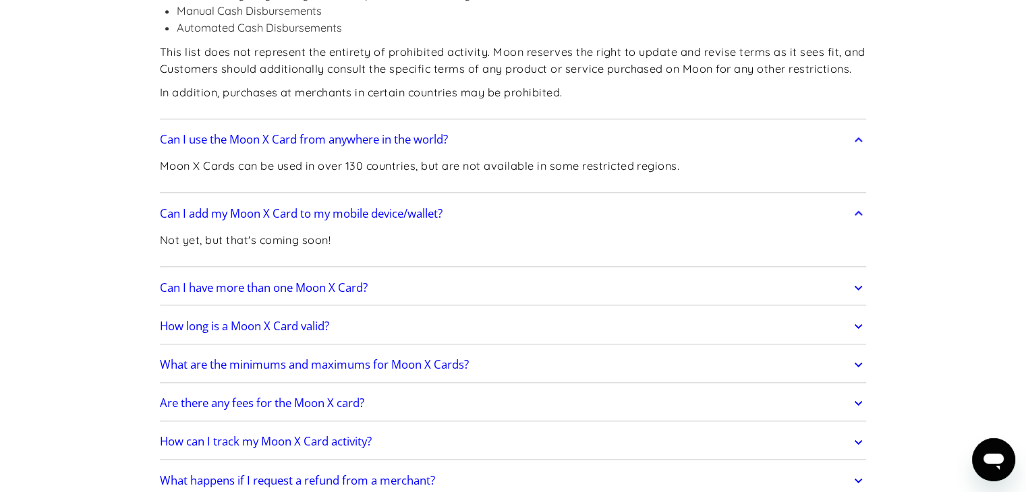
scroll to position [1484, 0]
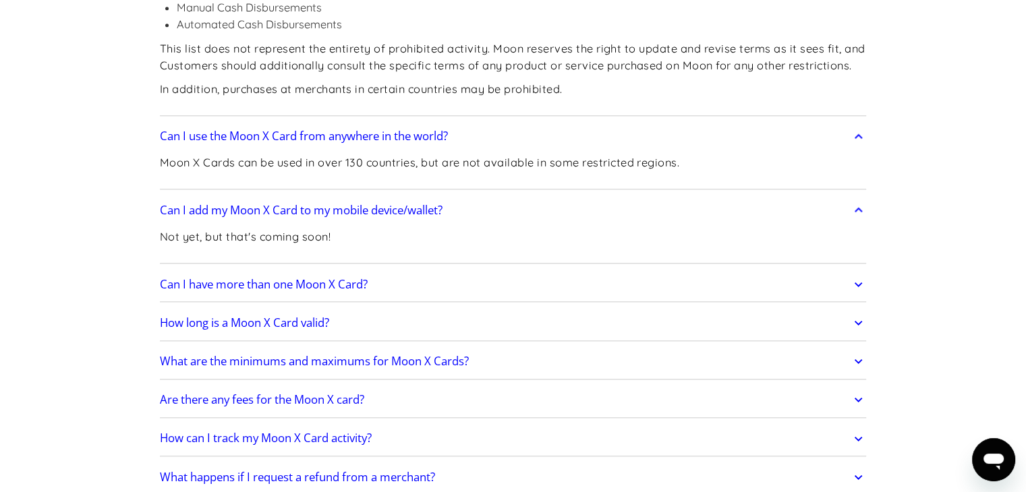
click at [328, 287] on h2 "Can I have more than one Moon X Card?" at bounding box center [264, 284] width 208 height 13
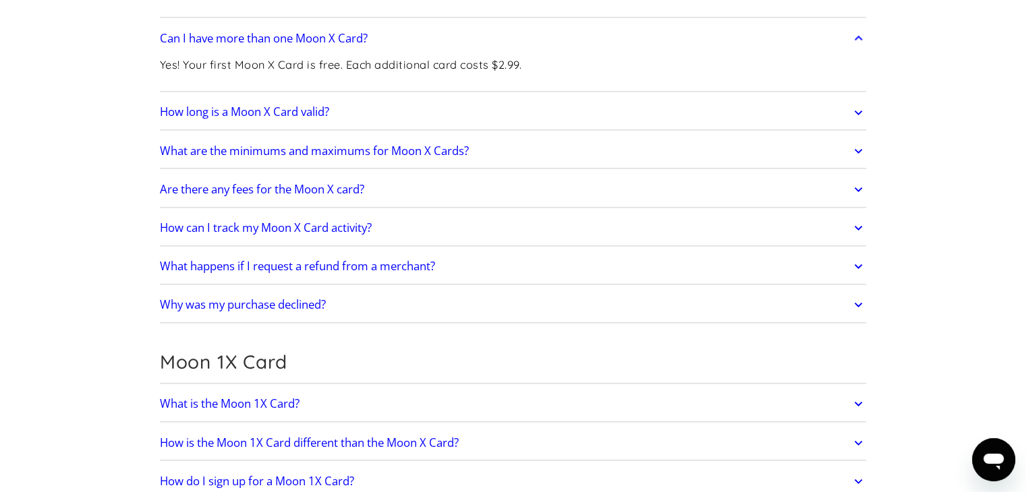
scroll to position [1753, 0]
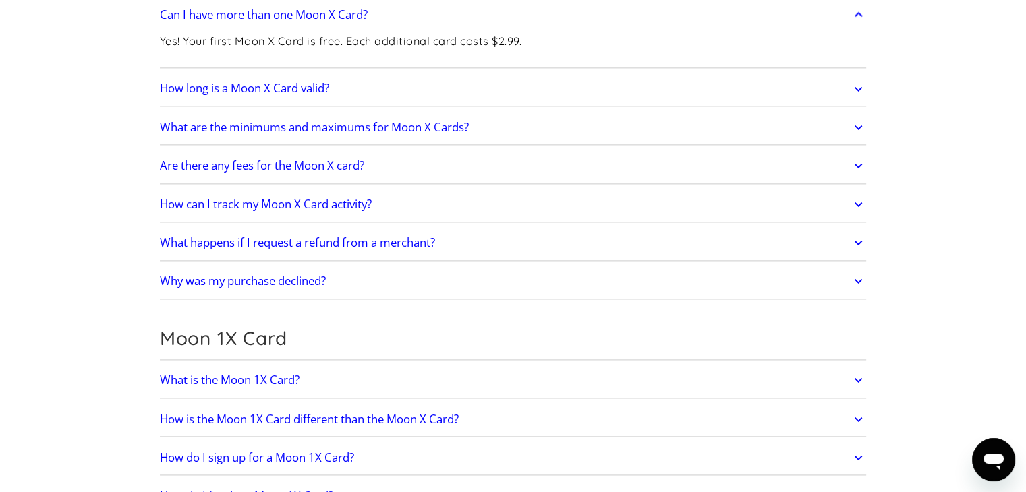
click at [326, 287] on link "Why was my purchase declined?" at bounding box center [513, 281] width 707 height 28
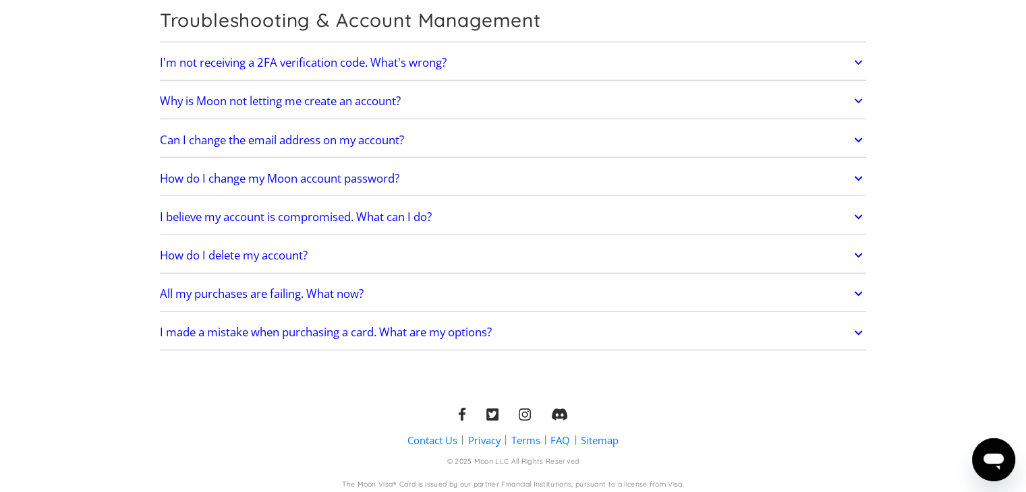
scroll to position [3530, 0]
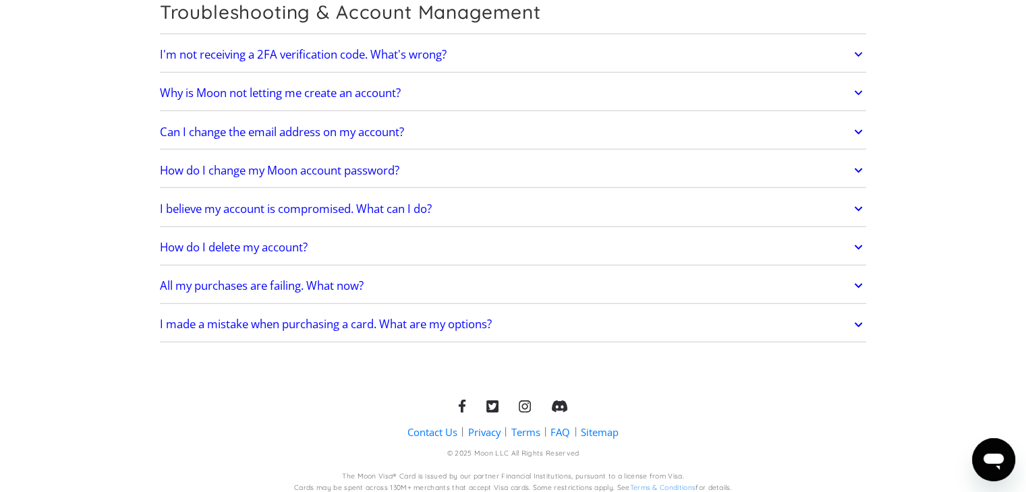
click at [523, 400] on icon at bounding box center [525, 407] width 12 height 14
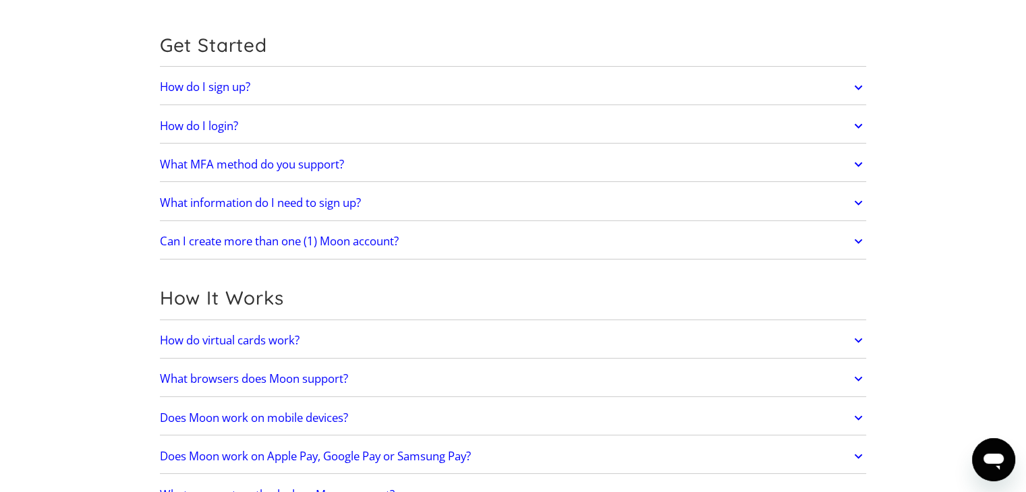
scroll to position [0, 0]
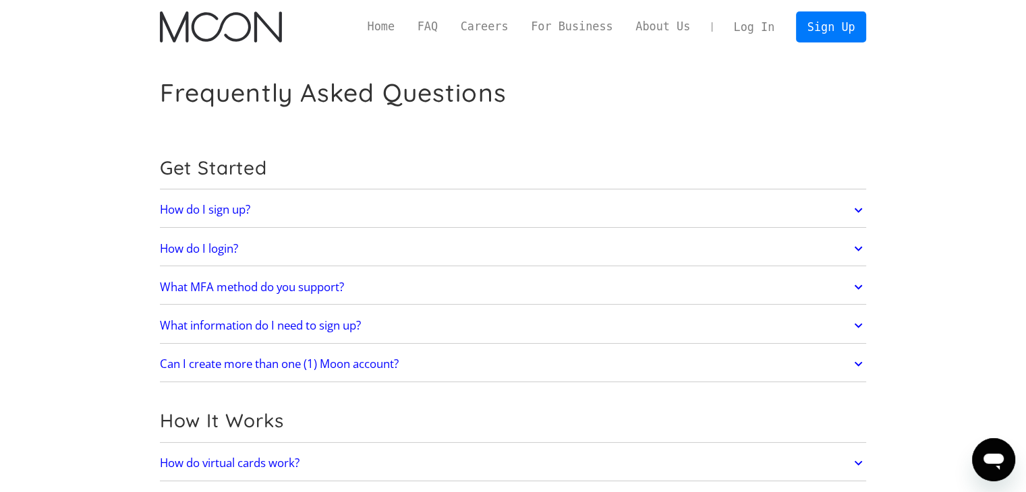
click at [406, 28] on link "Home" at bounding box center [381, 26] width 50 height 17
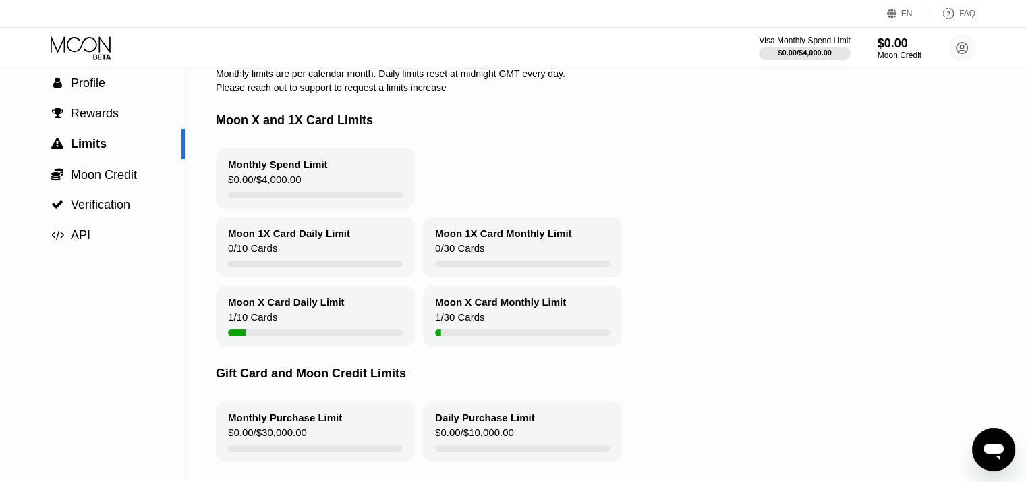
scroll to position [67, 0]
click at [289, 308] on div "Moon X Card Daily Limit" at bounding box center [286, 301] width 117 height 11
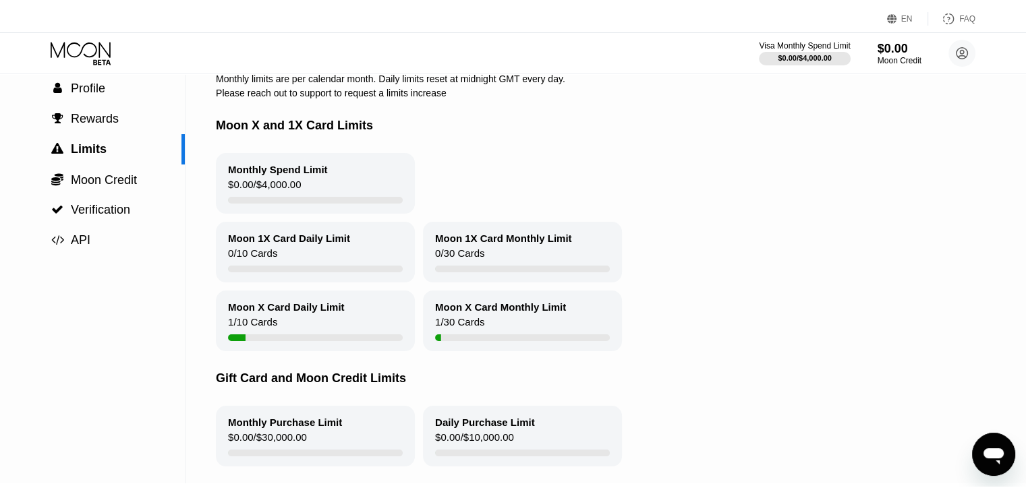
scroll to position [0, 0]
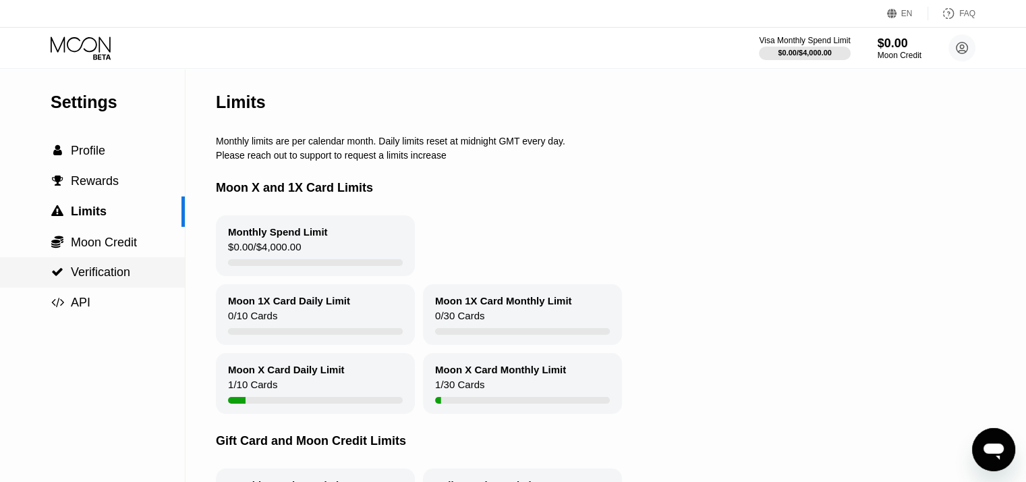
click at [103, 274] on span "Verification" at bounding box center [100, 271] width 59 height 13
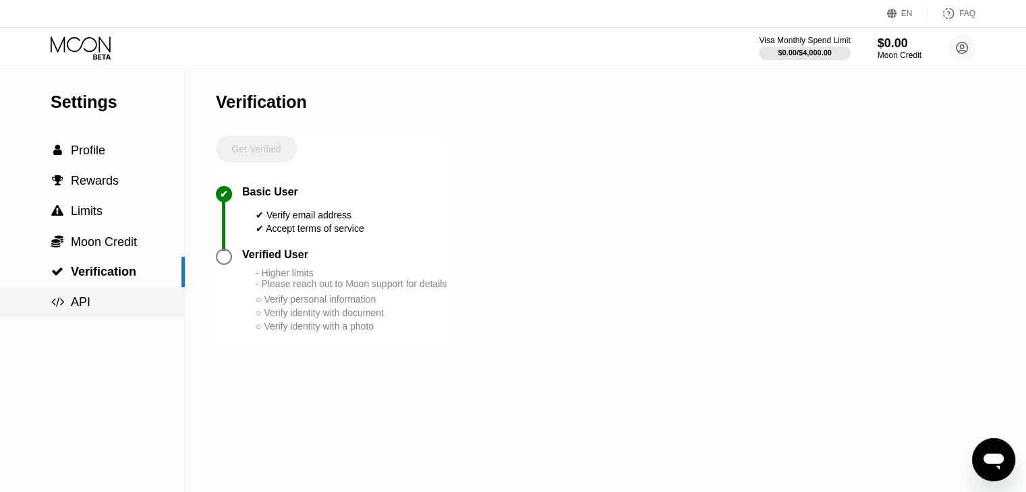
click at [54, 308] on span "" at bounding box center [57, 302] width 13 height 12
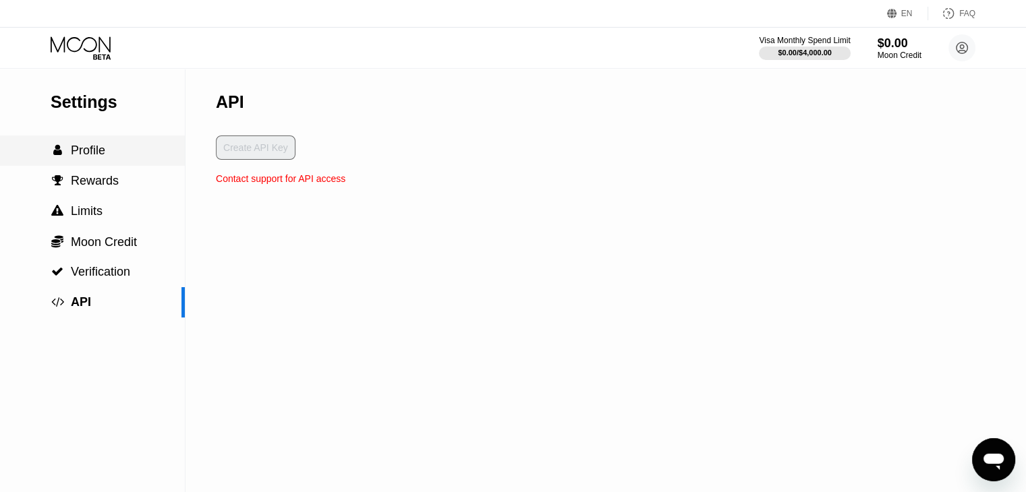
click at [75, 166] on div " Profile" at bounding box center [92, 151] width 185 height 30
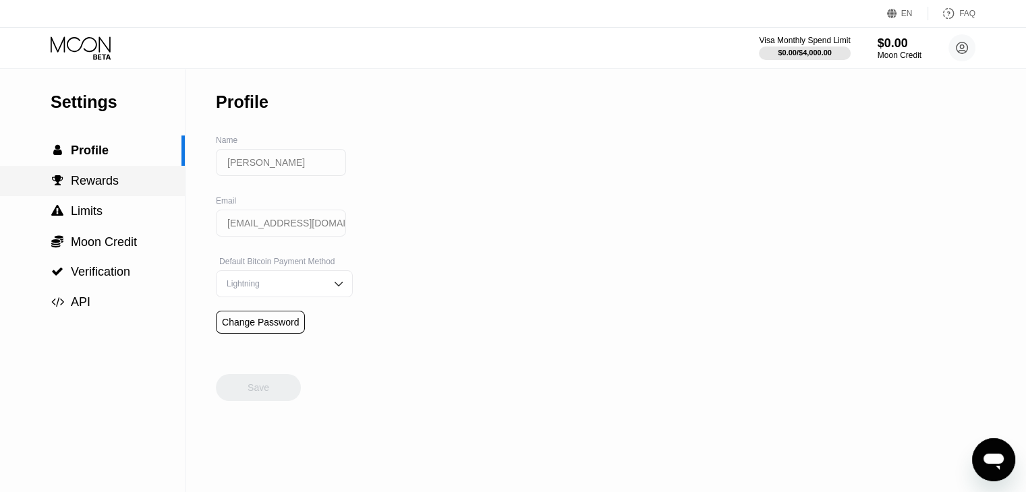
click at [71, 185] on span "Rewards" at bounding box center [95, 180] width 48 height 13
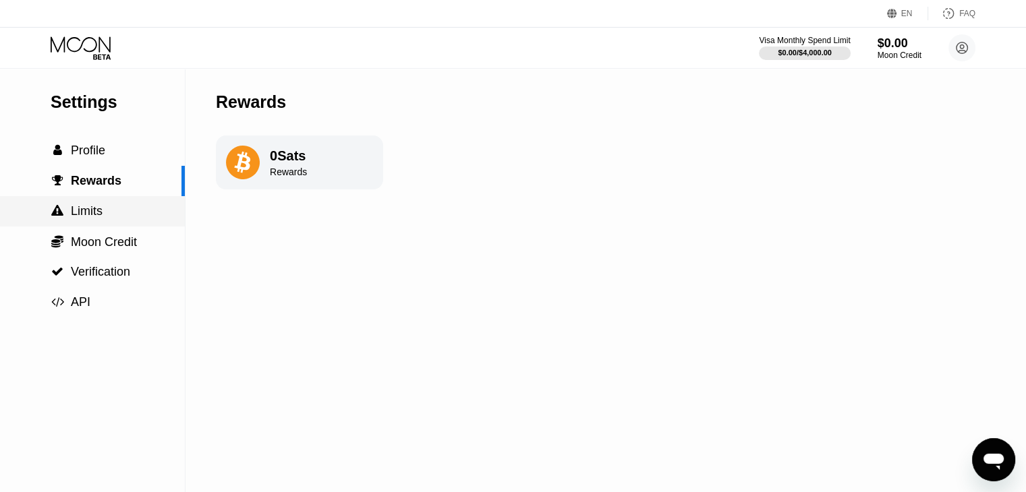
click at [75, 209] on span "Limits" at bounding box center [87, 210] width 32 height 13
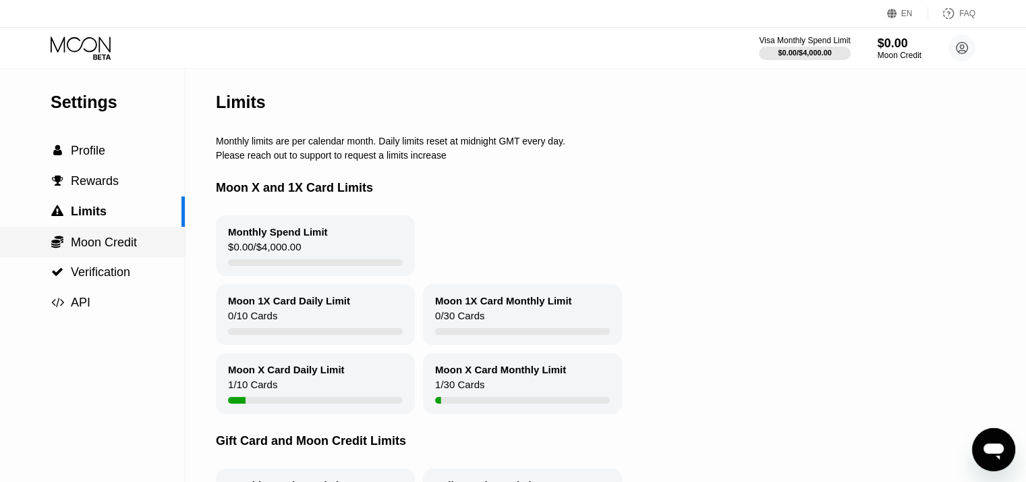
click at [76, 241] on span "Moon Credit" at bounding box center [104, 241] width 66 height 13
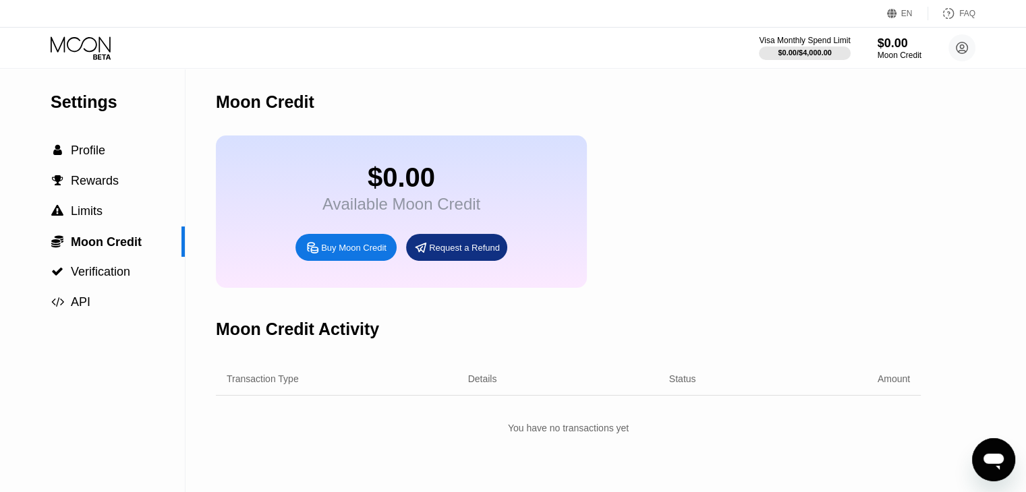
click at [113, 109] on div "Settings" at bounding box center [118, 102] width 134 height 20
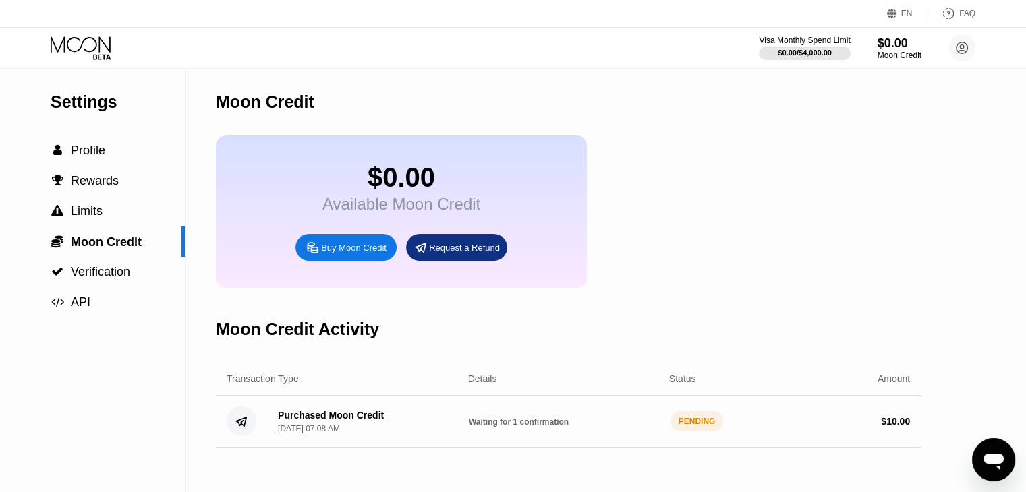
click at [91, 49] on icon at bounding box center [82, 48] width 63 height 24
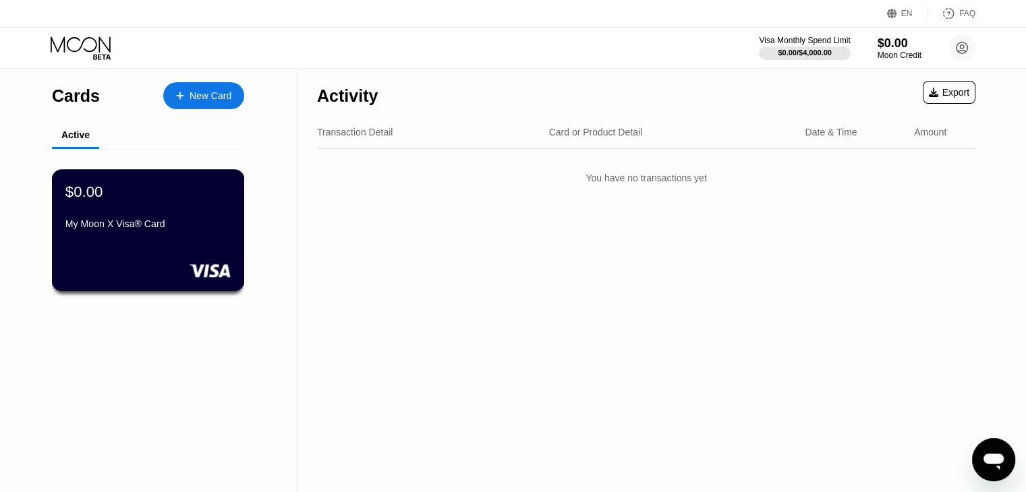
click at [154, 248] on div "$0.00 My Moon X Visa® Card" at bounding box center [148, 230] width 193 height 122
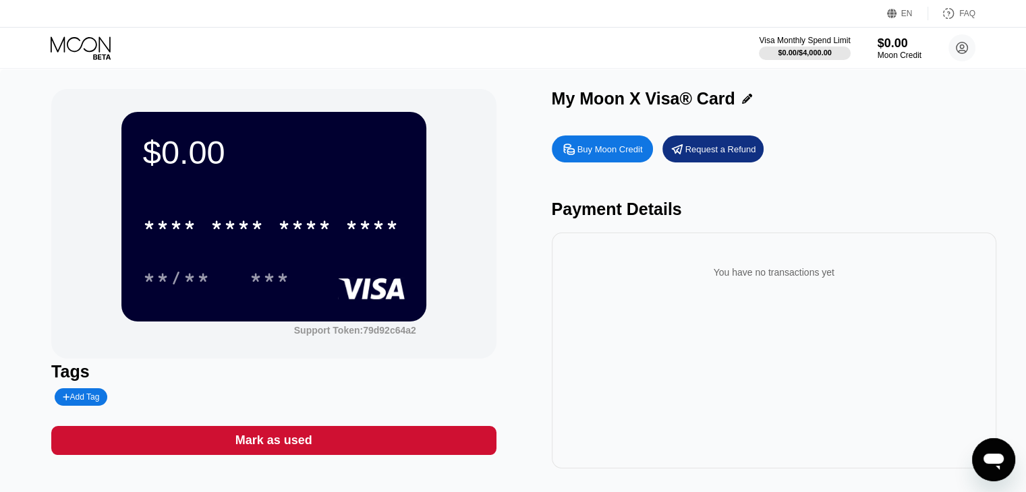
click at [552, 451] on div "You have no transactions yet" at bounding box center [774, 351] width 444 height 236
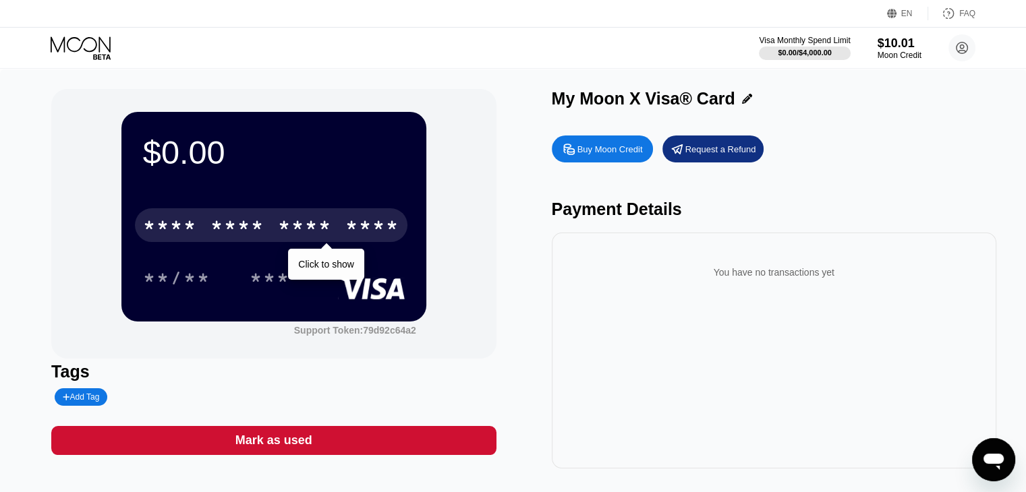
click at [243, 225] on div "* * * *" at bounding box center [237, 227] width 54 height 22
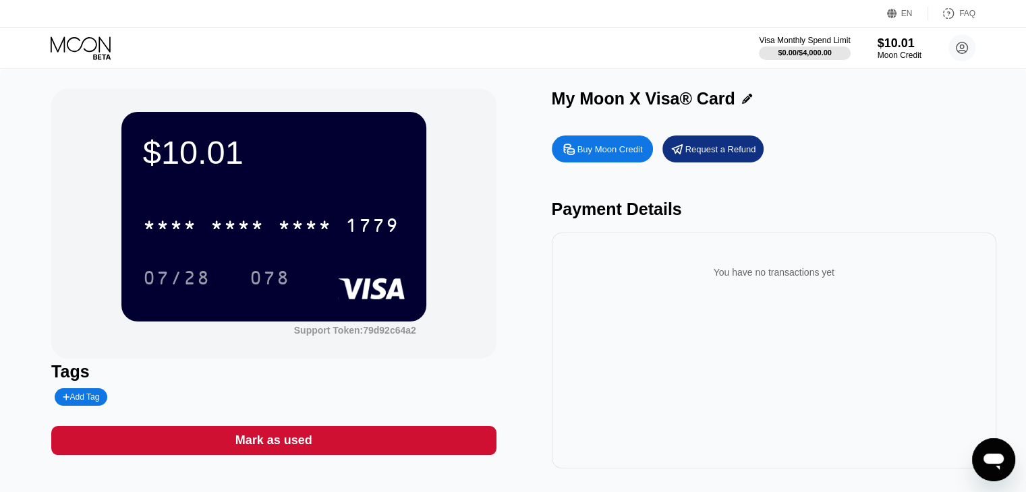
click at [353, 187] on div "$10.01 * * * * * * * * * * * * 1779 07/28 078" at bounding box center [273, 216] width 305 height 209
click at [603, 160] on div "Buy Moon Credit" at bounding box center [602, 149] width 101 height 27
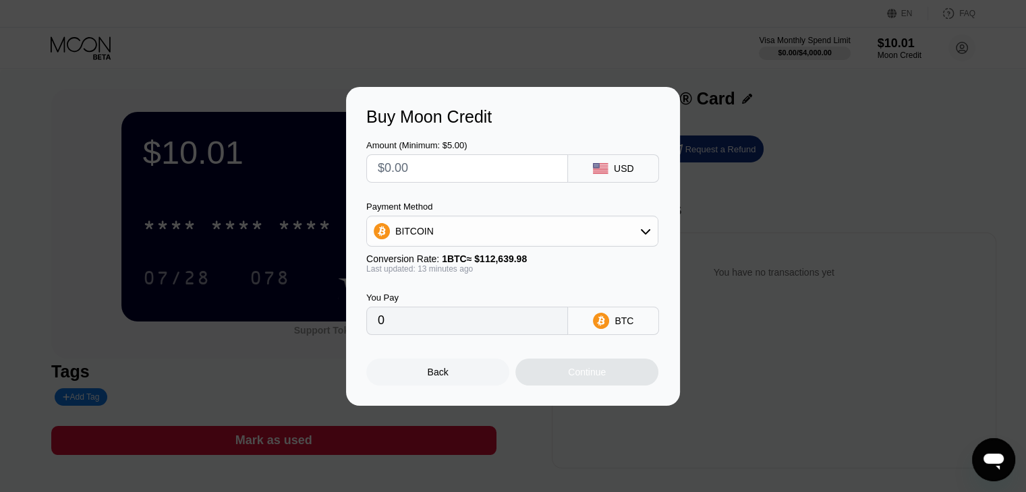
click at [640, 53] on div at bounding box center [518, 246] width 1036 height 492
click at [454, 376] on div "Back" at bounding box center [437, 372] width 143 height 27
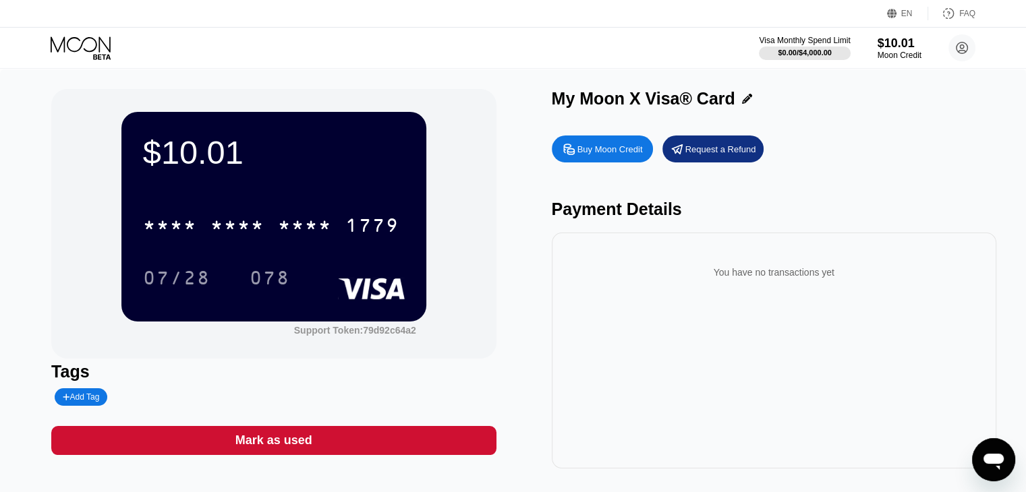
click at [615, 155] on div "Buy Moon Credit" at bounding box center [609, 149] width 65 height 11
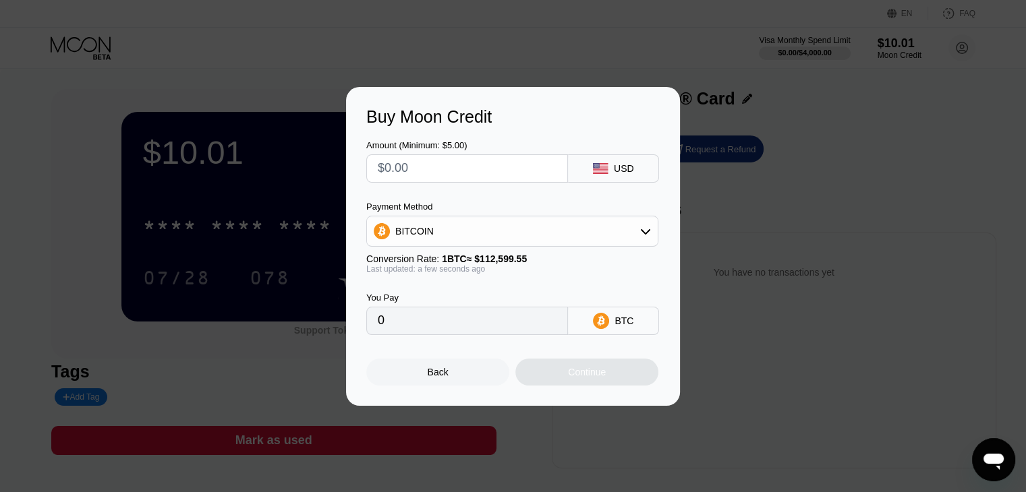
click at [413, 176] on input "text" at bounding box center [467, 168] width 179 height 27
type input "$7"
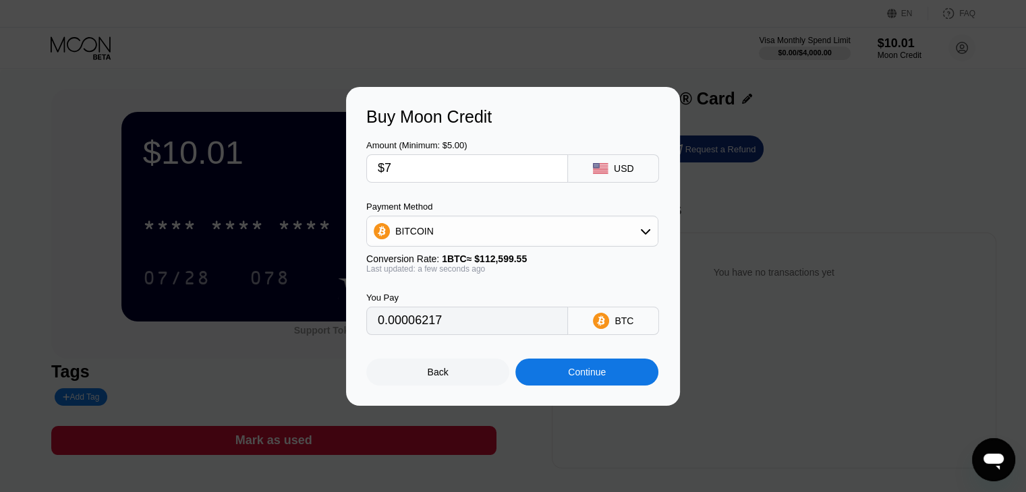
type input "0.00006217"
type input "$70"
type input "0.00062168"
type input "$70"
click at [571, 376] on div "Continue" at bounding box center [587, 372] width 38 height 11
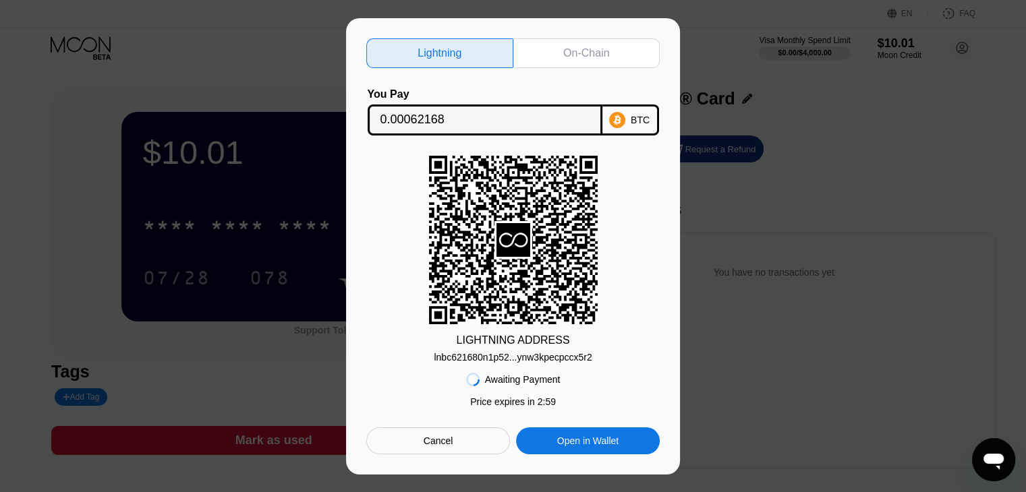
click at [563, 361] on div "lnbc621680n1p52...ynw3kpecpccx5r2" at bounding box center [513, 357] width 158 height 11
click at [584, 358] on div "lnbc621680n1p52...ynw3kpecpccx5r2" at bounding box center [513, 357] width 158 height 11
click at [529, 45] on div "On-Chain" at bounding box center [586, 53] width 147 height 30
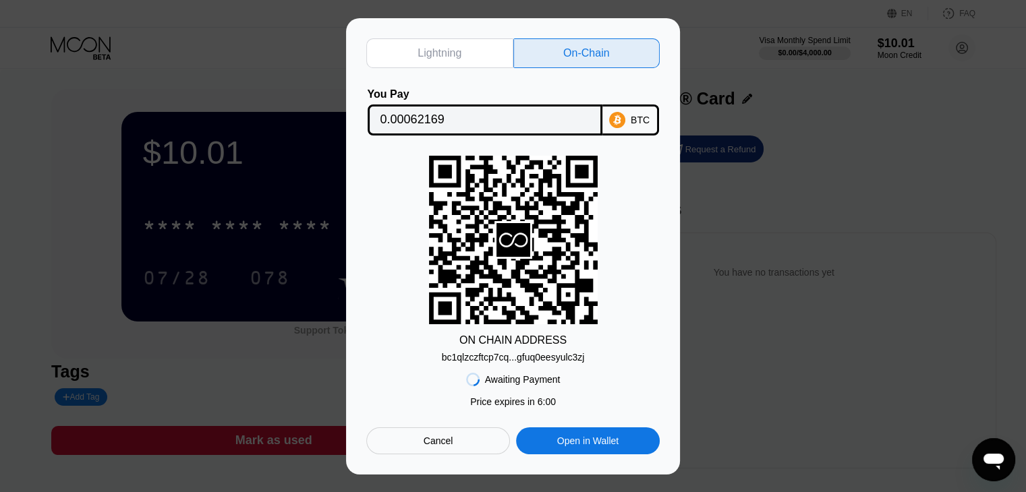
click at [575, 362] on div "bc1qlzczftcp7cq...gfuq0eesyulc3zj" at bounding box center [513, 357] width 143 height 11
click at [634, 115] on div "BTC" at bounding box center [640, 120] width 19 height 11
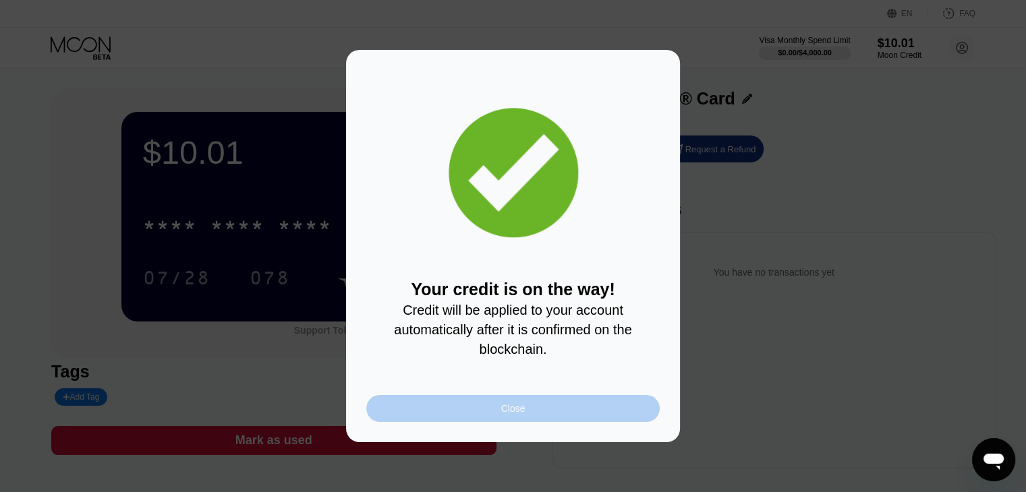
click at [552, 415] on div "Close" at bounding box center [512, 408] width 293 height 27
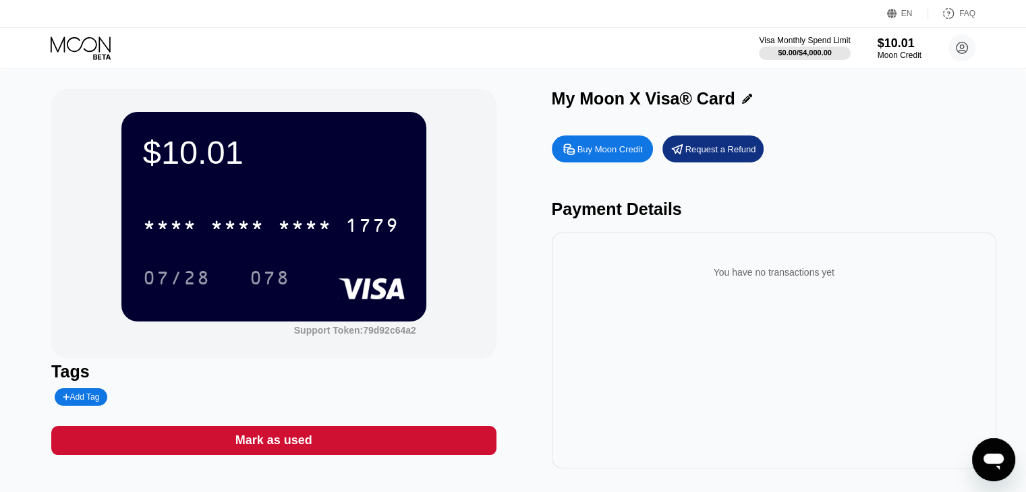
click at [827, 133] on div "Buy Moon Credit Request a Refund Payment Details You have no transactions yet" at bounding box center [774, 299] width 444 height 340
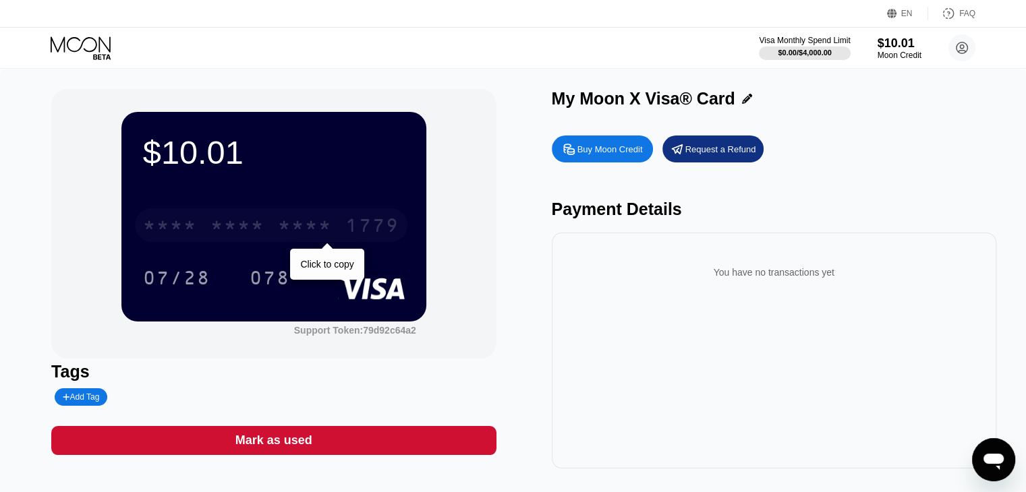
click at [339, 225] on div "* * * * * * * * * * * * 1779" at bounding box center [271, 225] width 272 height 34
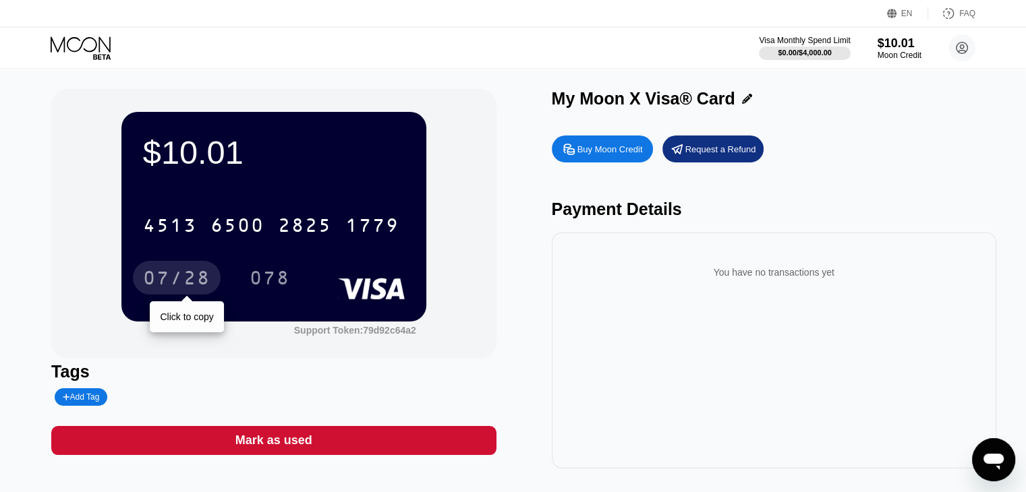
click at [180, 270] on div "07/28" at bounding box center [176, 280] width 67 height 22
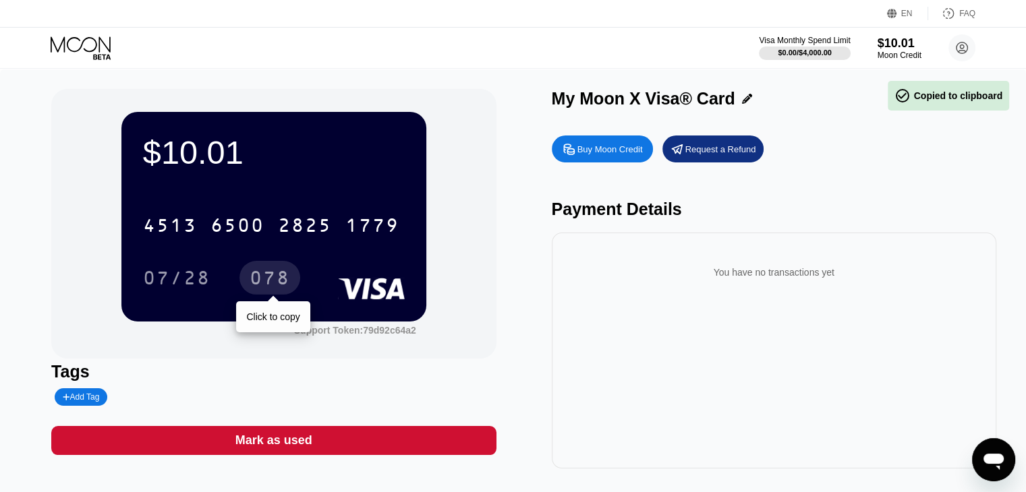
click at [273, 287] on div "078" at bounding box center [270, 280] width 40 height 22
click at [276, 286] on div "078" at bounding box center [270, 280] width 40 height 22
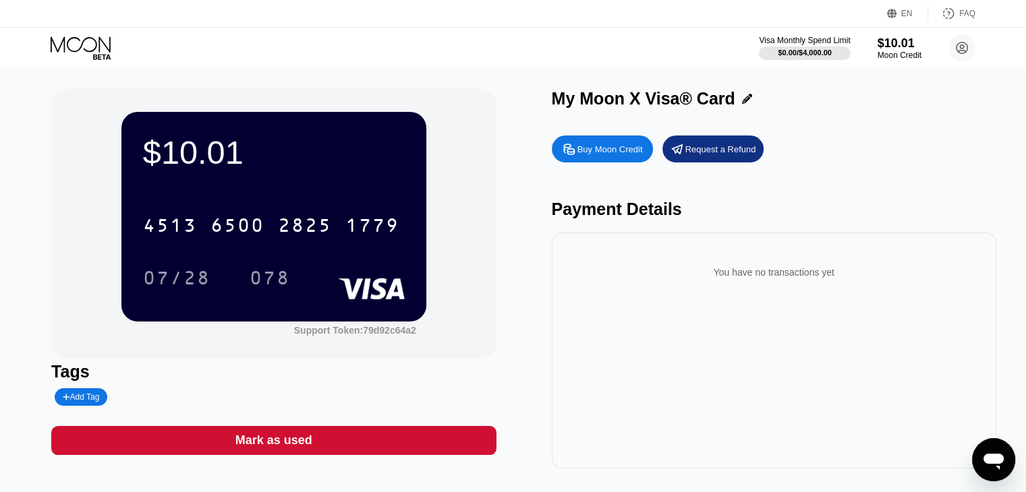
click at [487, 71] on div "$10.01 4513 6500 2825 1779 07/28 078 Support Token: 79d92c64a2 Tags Add Tag Mar…" at bounding box center [513, 286] width 1026 height 434
click at [730, 327] on div "You have no transactions yet" at bounding box center [774, 351] width 444 height 236
click at [786, 284] on div "You have no transactions yet" at bounding box center [773, 273] width 423 height 38
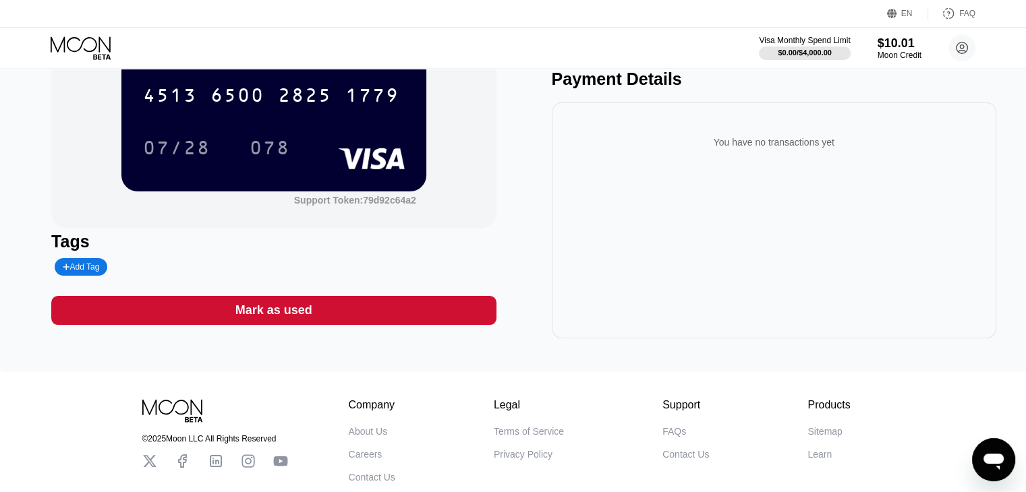
scroll to position [202, 0]
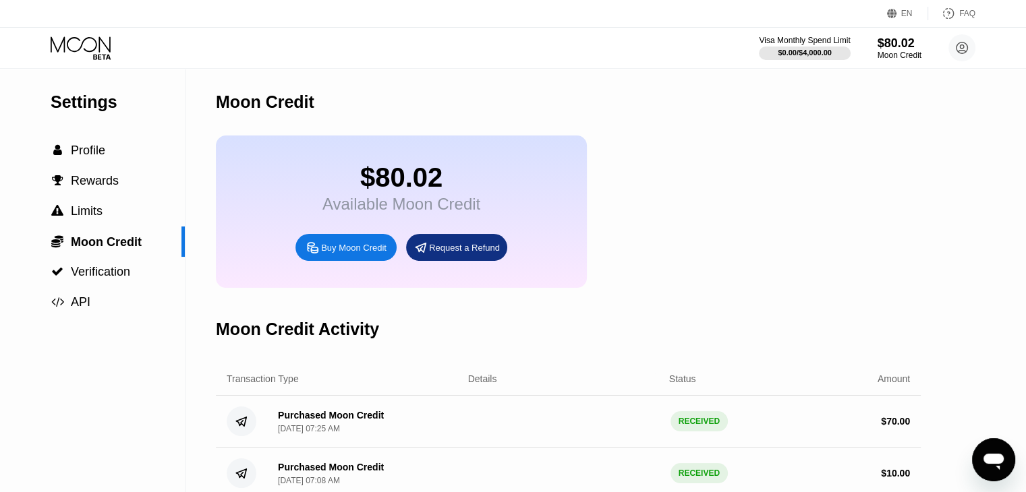
click at [953, 165] on div "Settings  Profile  Rewards  Limits  Moon Credit  Verification  API Moon C…" at bounding box center [513, 284] width 1026 height 431
click at [875, 45] on div "Visa Monthly Spend Limit $0.00 / $4,000.00 $80.02 Moon Credit [PERSON_NAME] [EM…" at bounding box center [867, 47] width 216 height 27
click at [892, 41] on div "$80.02" at bounding box center [899, 43] width 45 height 14
click at [740, 281] on div "$80.02 Available Moon Credit Buy Moon Credit Request a Refund" at bounding box center [568, 212] width 705 height 152
click at [100, 53] on icon at bounding box center [82, 48] width 63 height 24
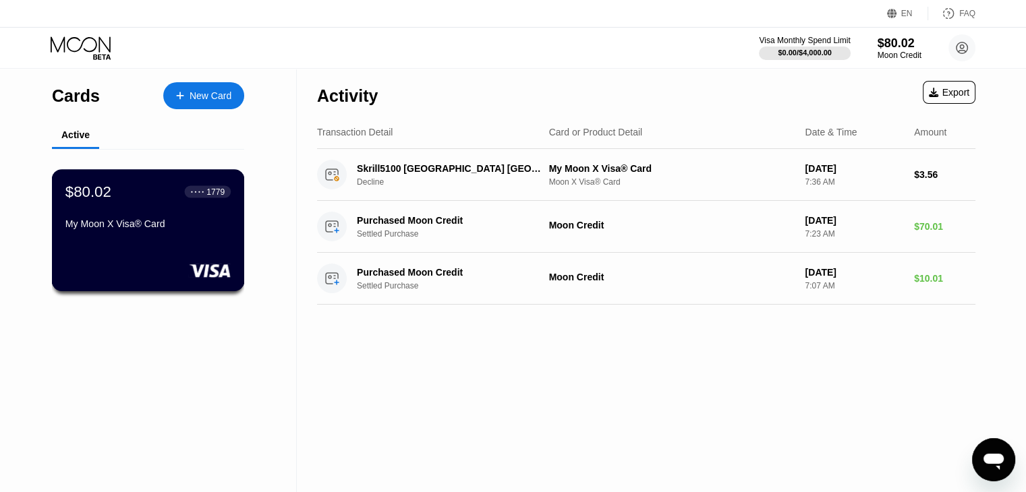
click at [105, 229] on div "My Moon X Visa® Card" at bounding box center [147, 224] width 165 height 11
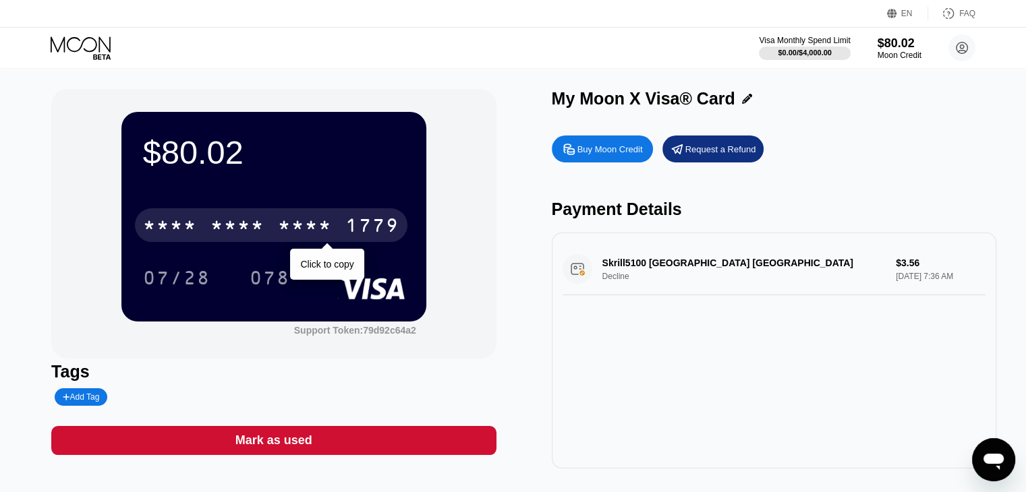
click at [353, 227] on div "1779" at bounding box center [372, 227] width 54 height 22
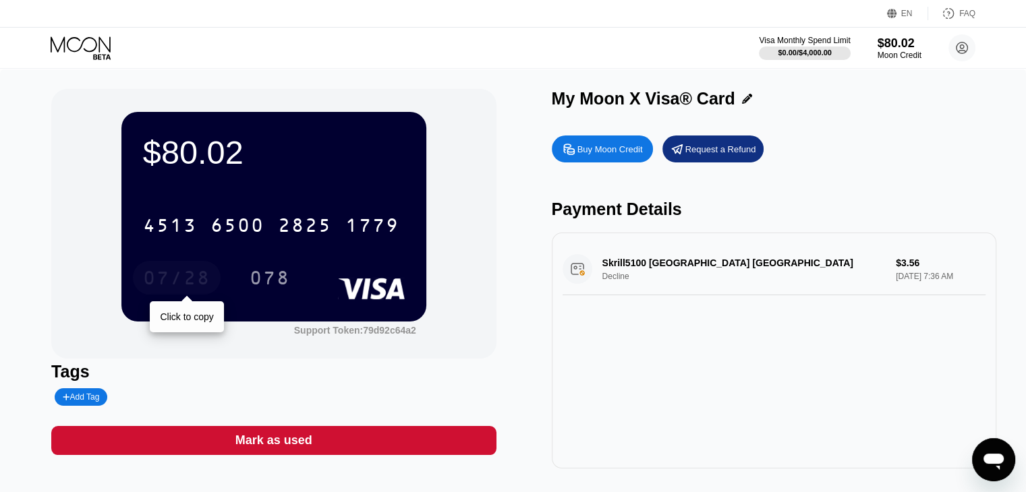
click at [175, 279] on div "07/28" at bounding box center [176, 280] width 67 height 22
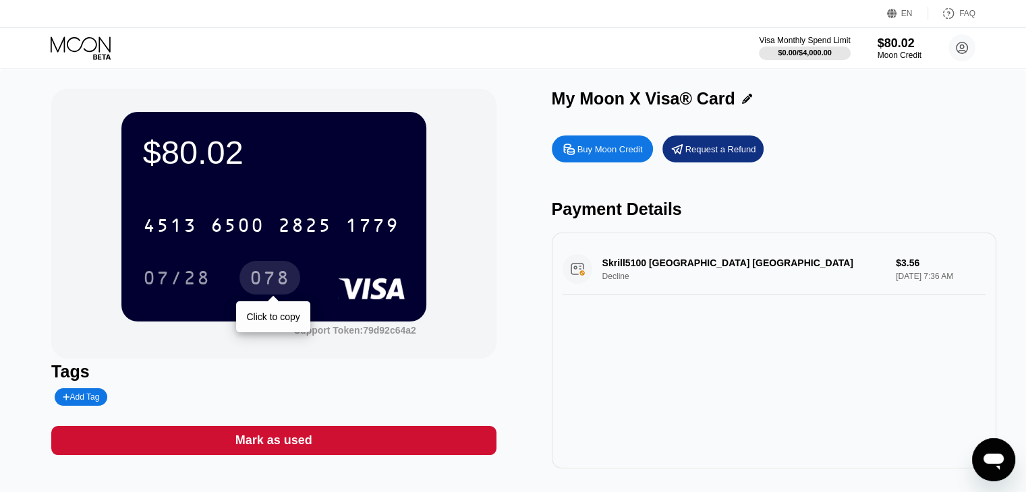
click at [272, 288] on div "078" at bounding box center [270, 280] width 40 height 22
click at [755, 329] on div "Skrill5100 LONDON GB Decline $3.56 Aug 20, 2025 7:36 AM" at bounding box center [774, 351] width 444 height 236
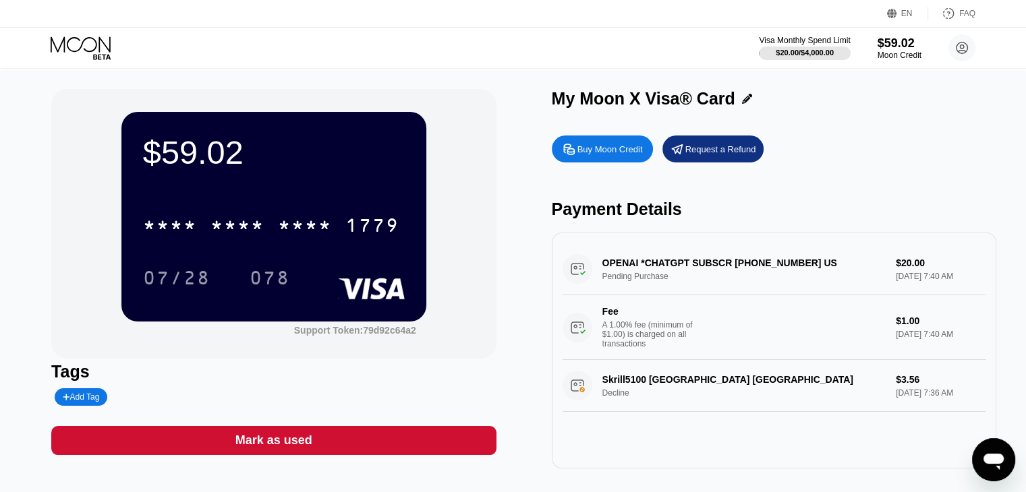
click at [688, 282] on div "OPENAI *CHATGPT SUBSCR [PHONE_NUMBER] US Pending Purchase $20.00 [DATE] 7:40 AM…" at bounding box center [773, 301] width 423 height 117
click at [694, 264] on div "OPENAI *CHATGPT SUBSCR [PHONE_NUMBER] US Pending Purchase $20.00 [DATE] 7:40 AM…" at bounding box center [773, 301] width 423 height 117
click at [892, 163] on div "Buy Moon Credit Request a Refund" at bounding box center [774, 149] width 444 height 27
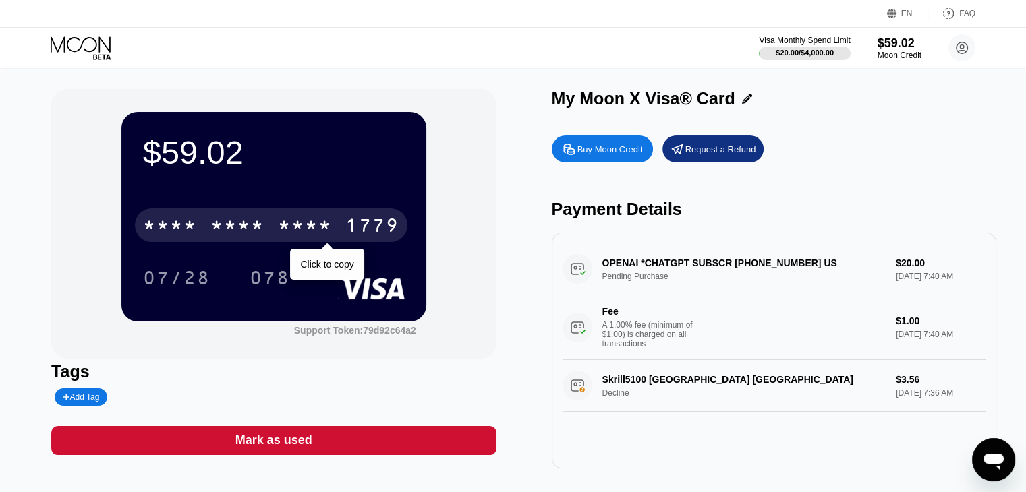
click at [350, 227] on div "1779" at bounding box center [372, 227] width 54 height 22
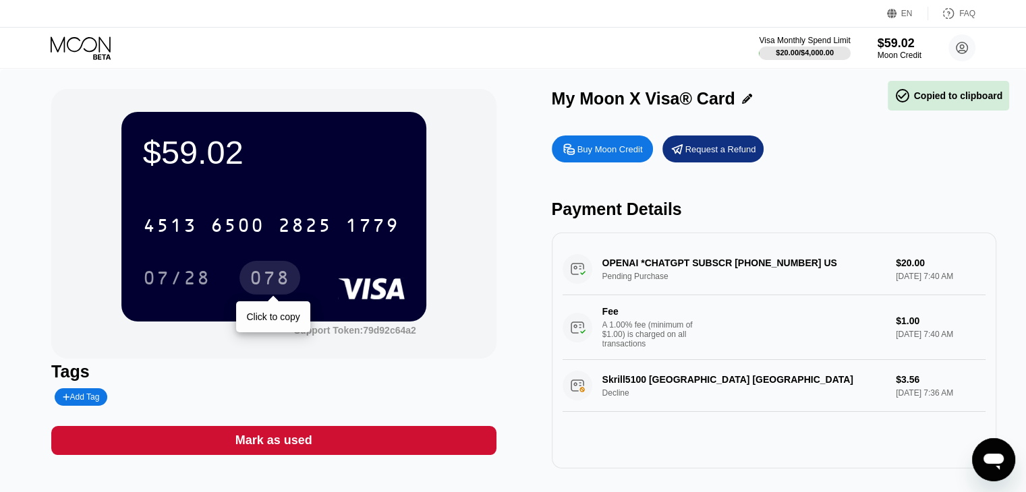
click at [274, 279] on div "078" at bounding box center [270, 280] width 40 height 22
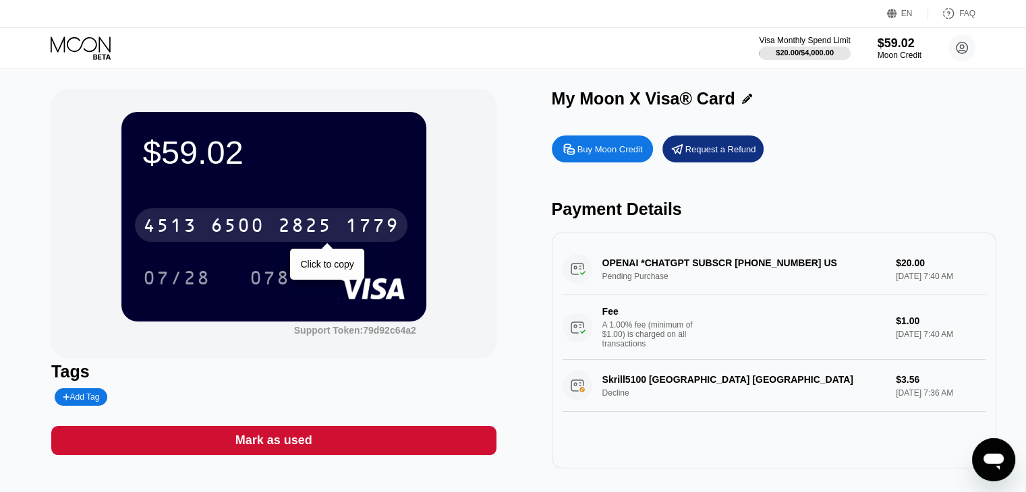
click at [321, 233] on div "2825" at bounding box center [305, 227] width 54 height 22
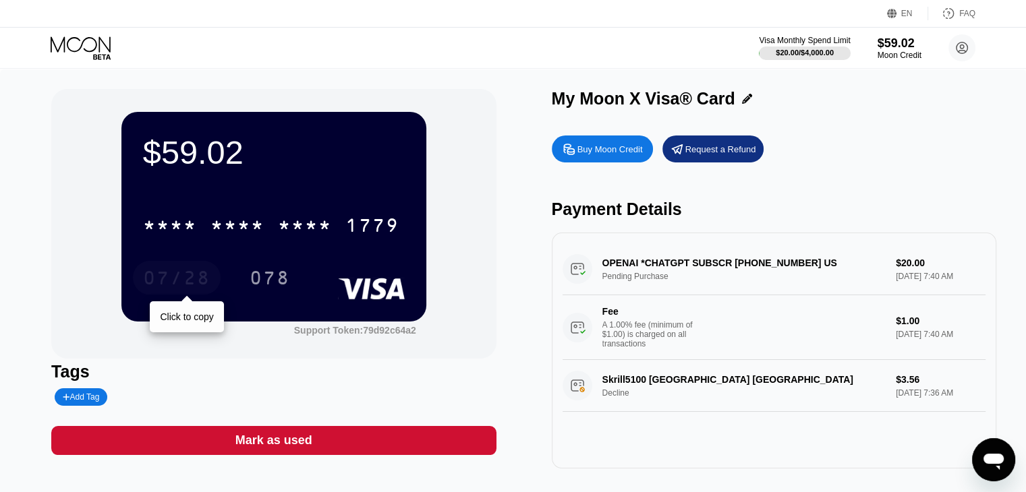
click at [185, 272] on div "07/28" at bounding box center [176, 280] width 67 height 22
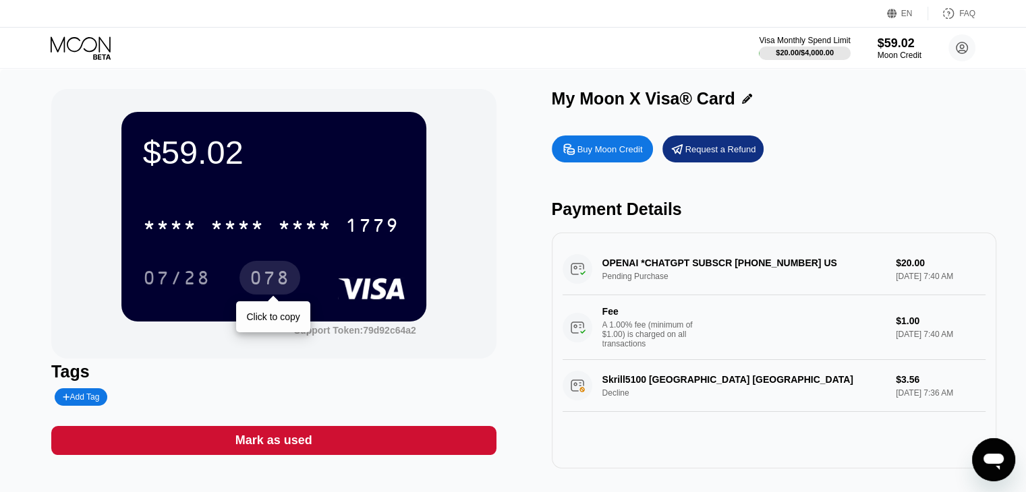
click at [265, 283] on div "078" at bounding box center [270, 280] width 40 height 22
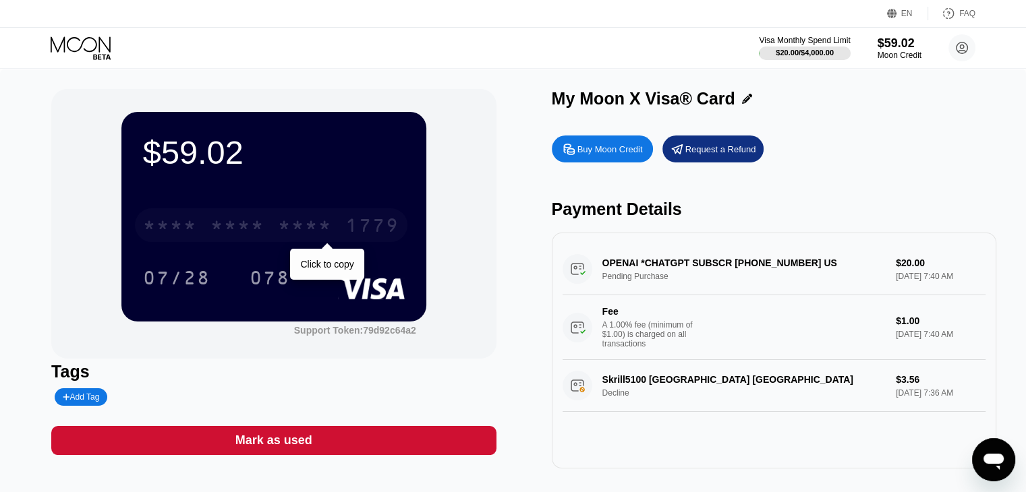
click at [291, 215] on div "* * * * * * * * * * * * 1779" at bounding box center [271, 225] width 272 height 34
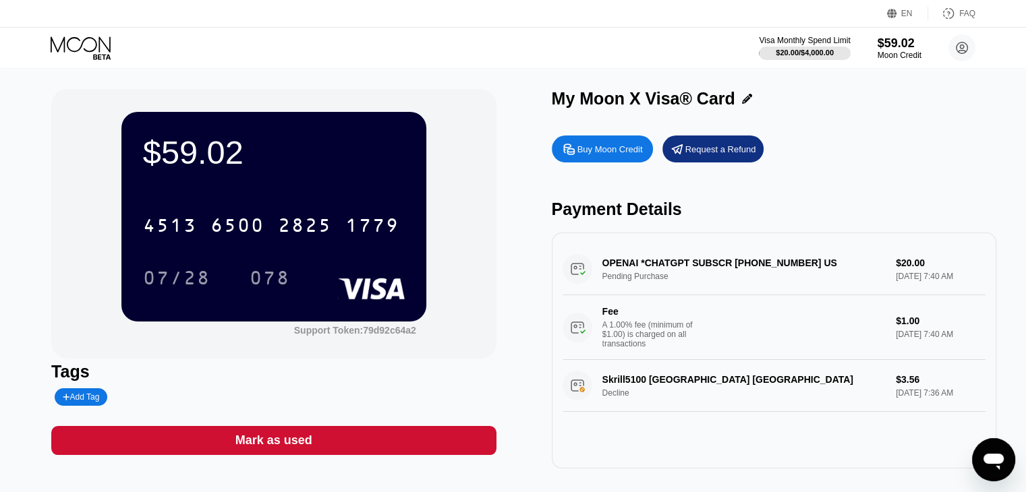
click at [439, 74] on div "$59.02 4513 6500 2825 1779 07/28 078 Support Token: 79d92c64a2 Tags Add Tag Mar…" at bounding box center [513, 286] width 1026 height 434
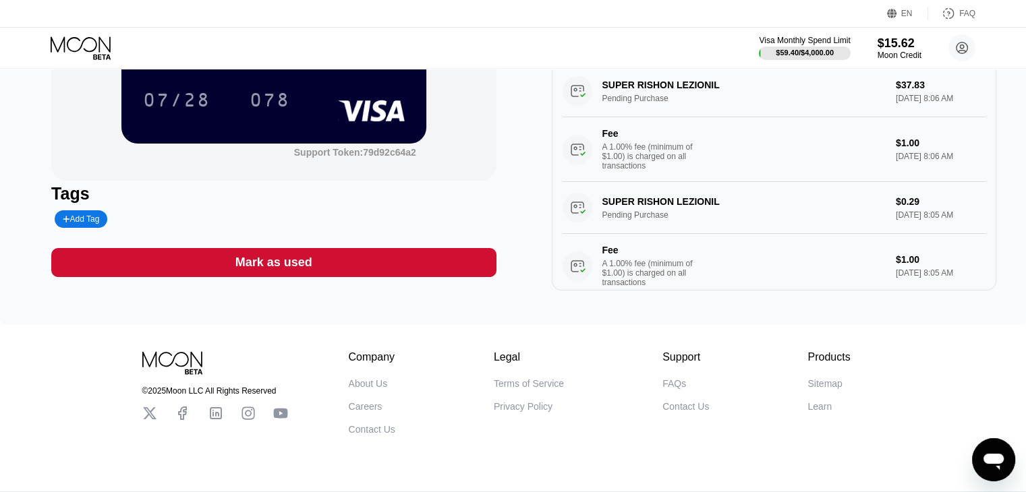
scroll to position [222, 0]
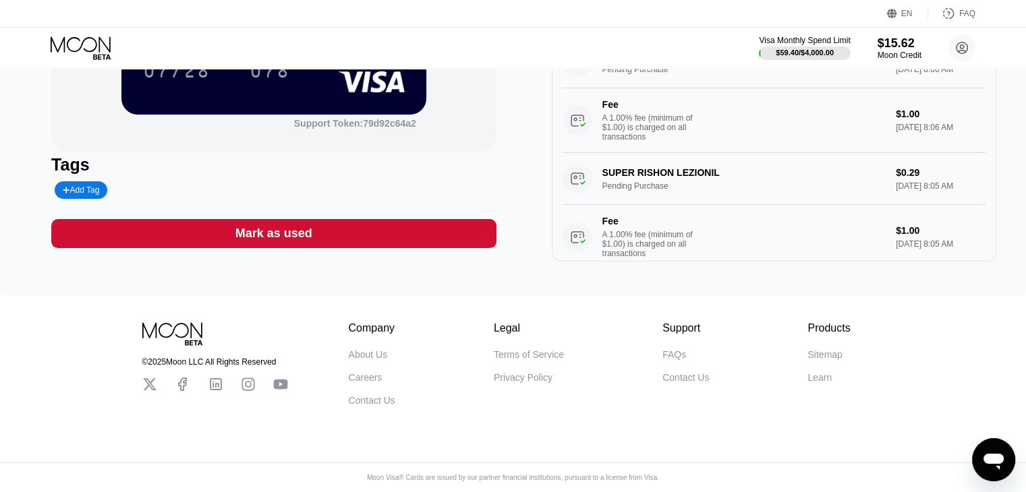
click at [283, 382] on icon at bounding box center [280, 384] width 15 height 15
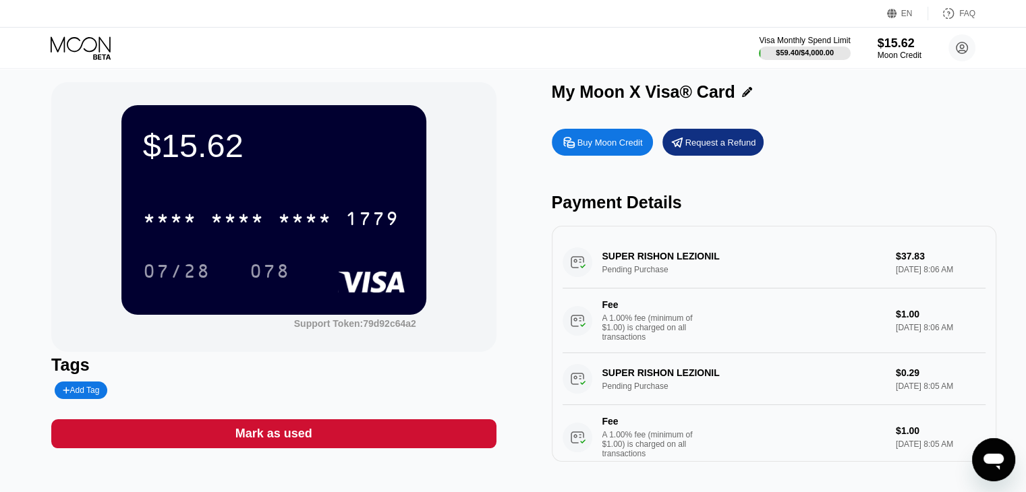
scroll to position [0, 0]
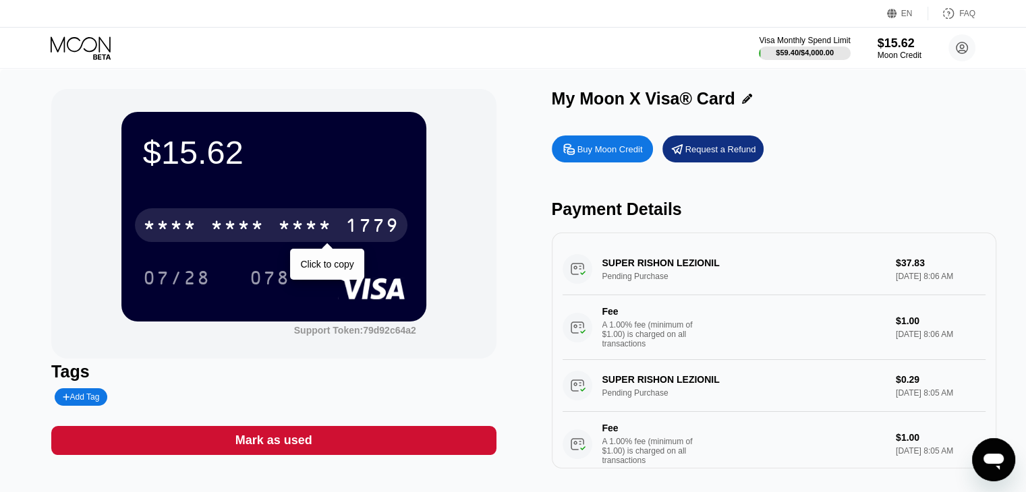
click at [321, 230] on div "* * * *" at bounding box center [305, 227] width 54 height 22
